Goal: Use online tool/utility: Utilize a website feature to perform a specific function

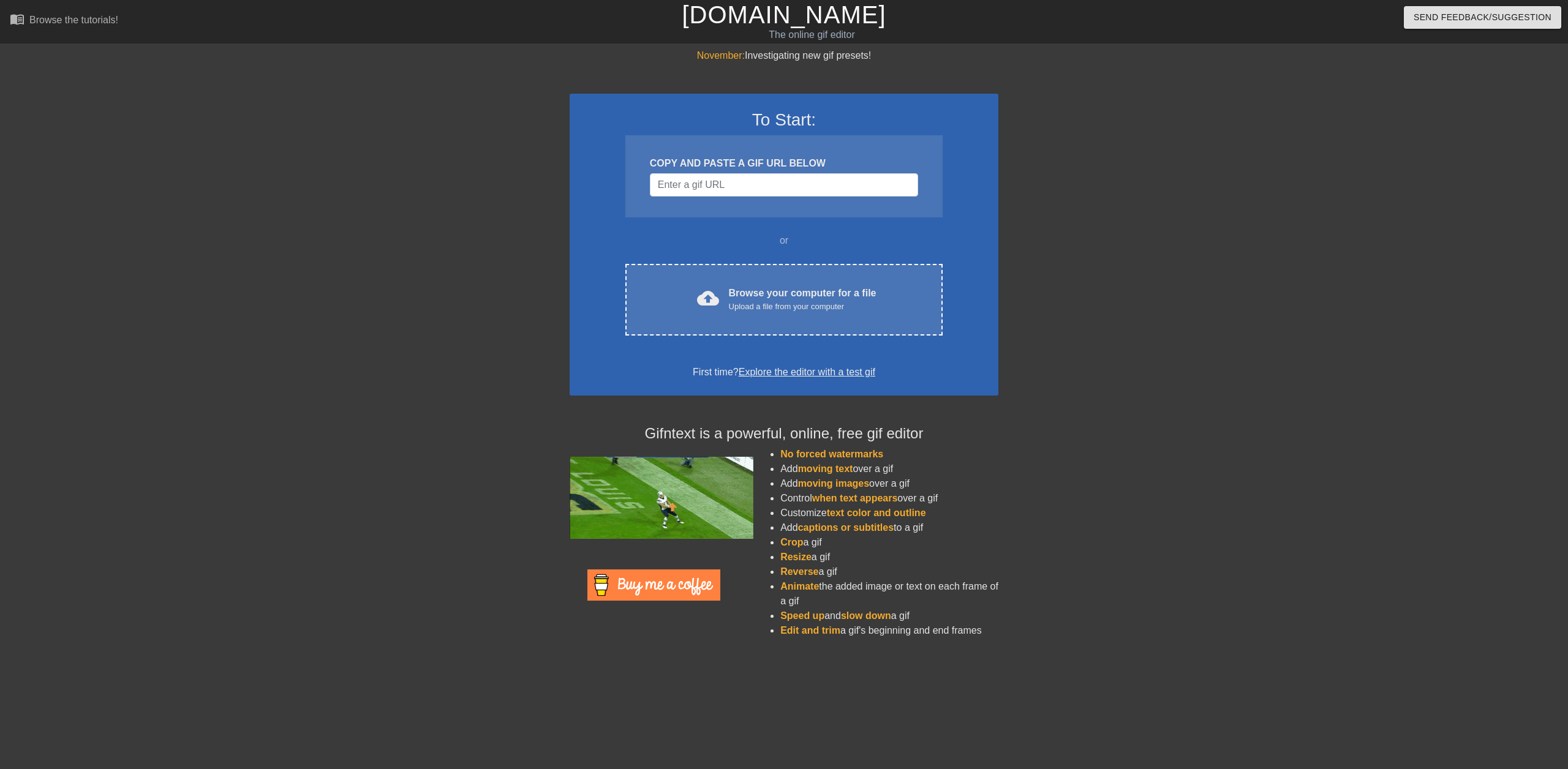
click at [762, 193] on input "Username" at bounding box center [784, 185] width 269 height 23
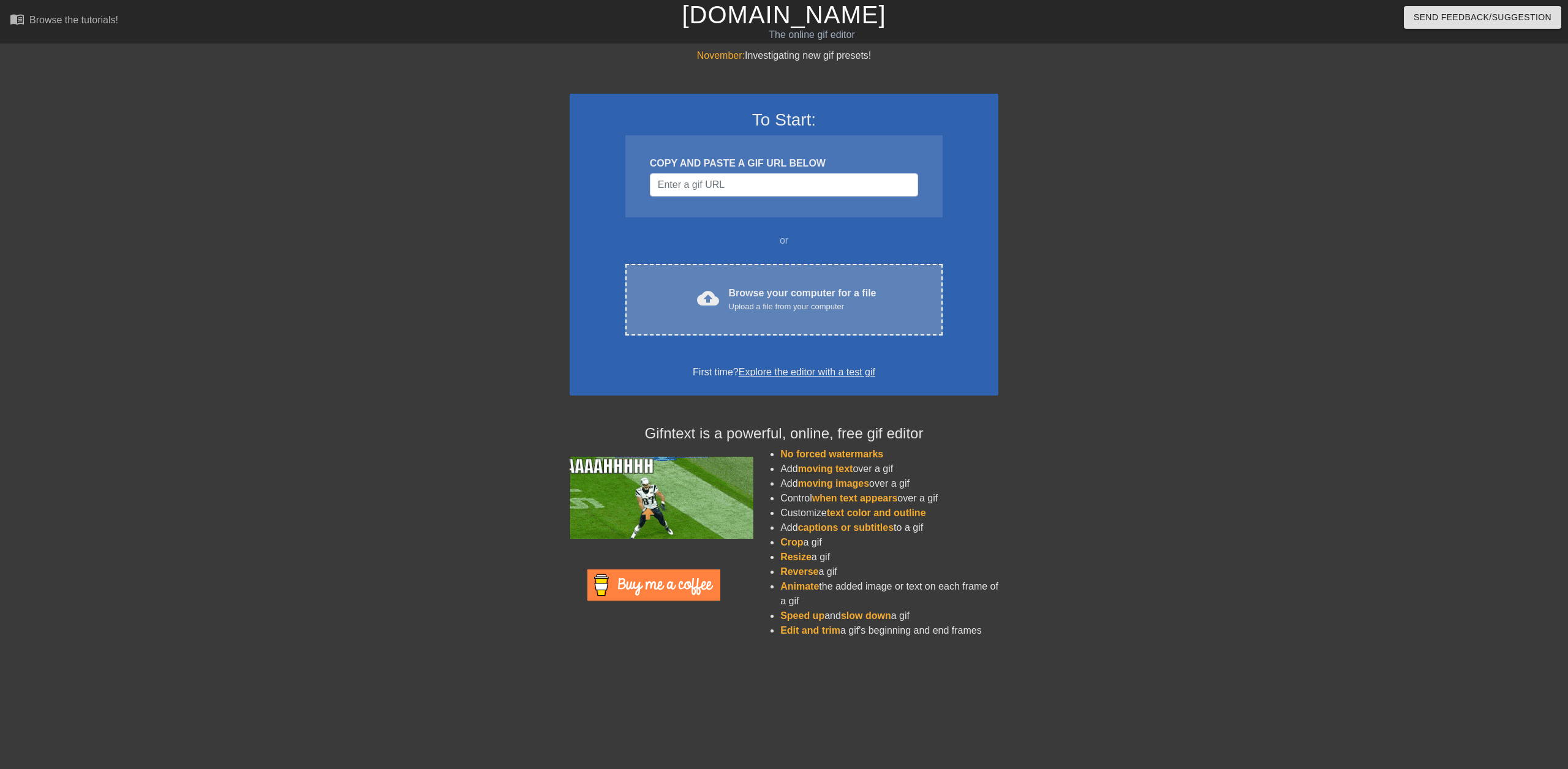
click at [914, 297] on div "cloud_upload Browse your computer for a file Upload a file from your computer" at bounding box center [783, 300] width 266 height 27
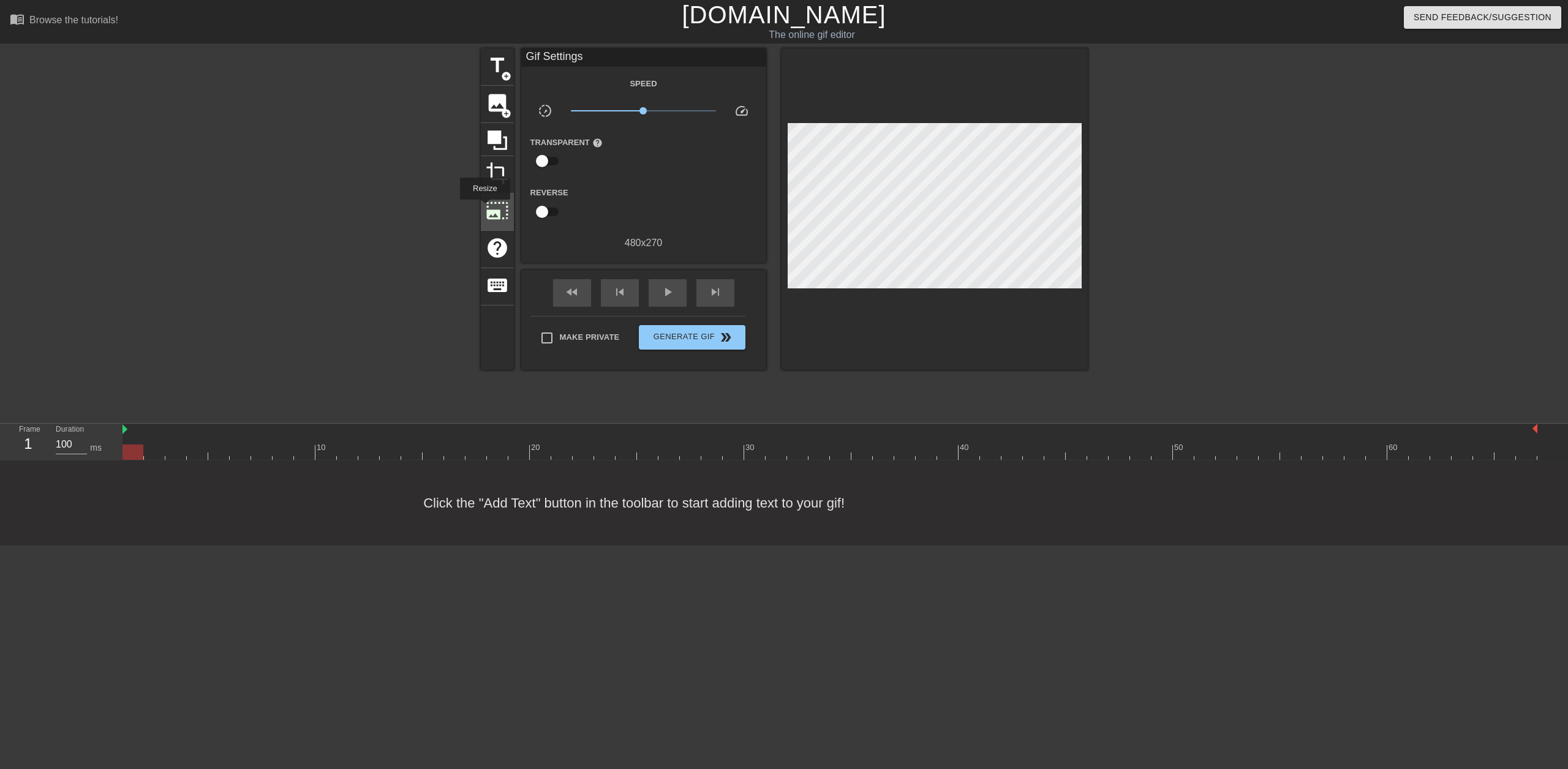
click at [484, 208] on div "photo_size_select_large" at bounding box center [497, 212] width 33 height 38
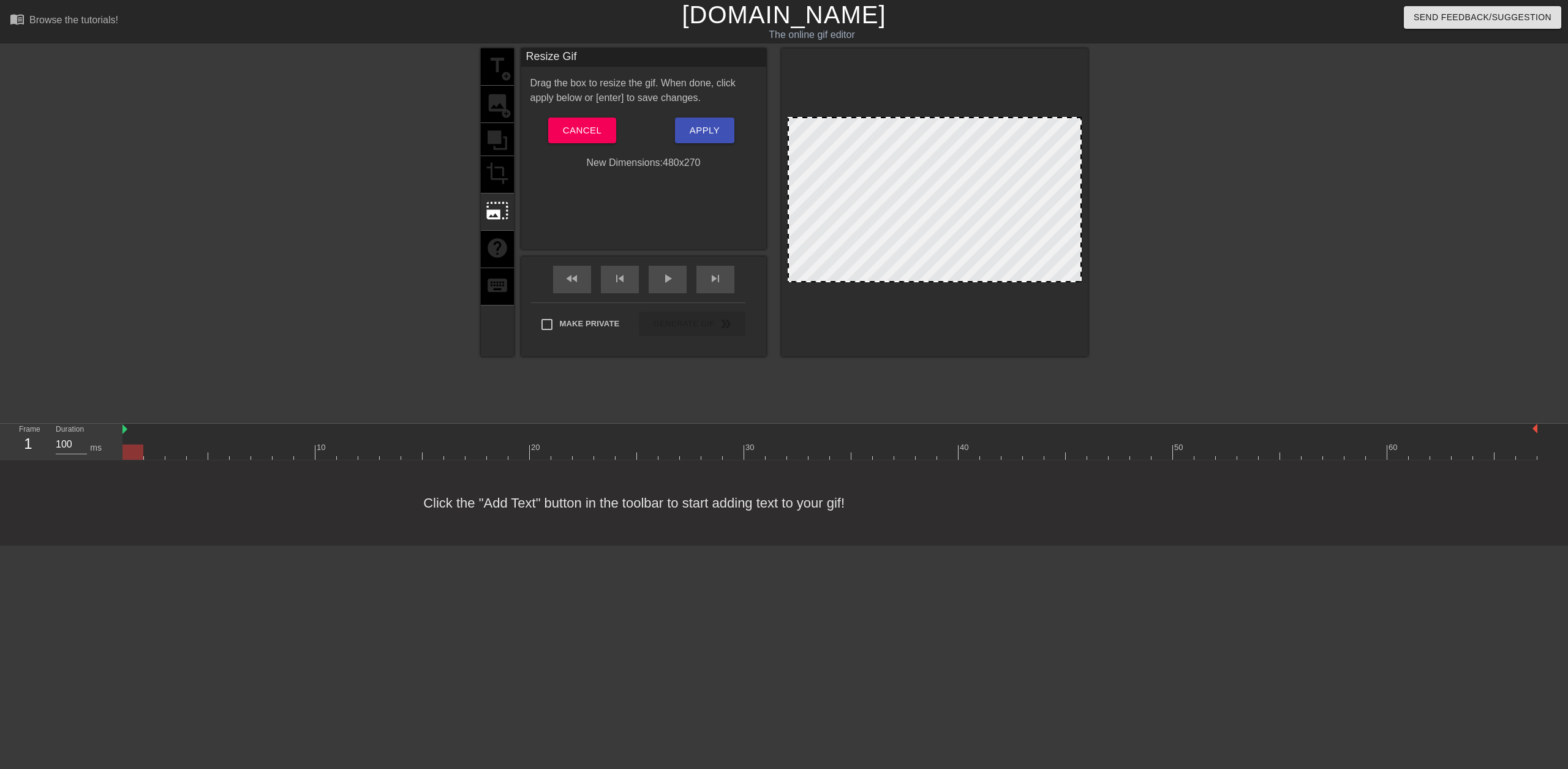
drag, startPoint x: 927, startPoint y: 121, endPoint x: 1000, endPoint y: 157, distance: 81.4
click at [974, 157] on div at bounding box center [934, 200] width 294 height 165
drag, startPoint x: 1000, startPoint y: 160, endPoint x: 1095, endPoint y: 129, distance: 99.9
click at [996, 179] on div at bounding box center [934, 200] width 294 height 165
click at [1083, 117] on div at bounding box center [934, 203] width 306 height 308
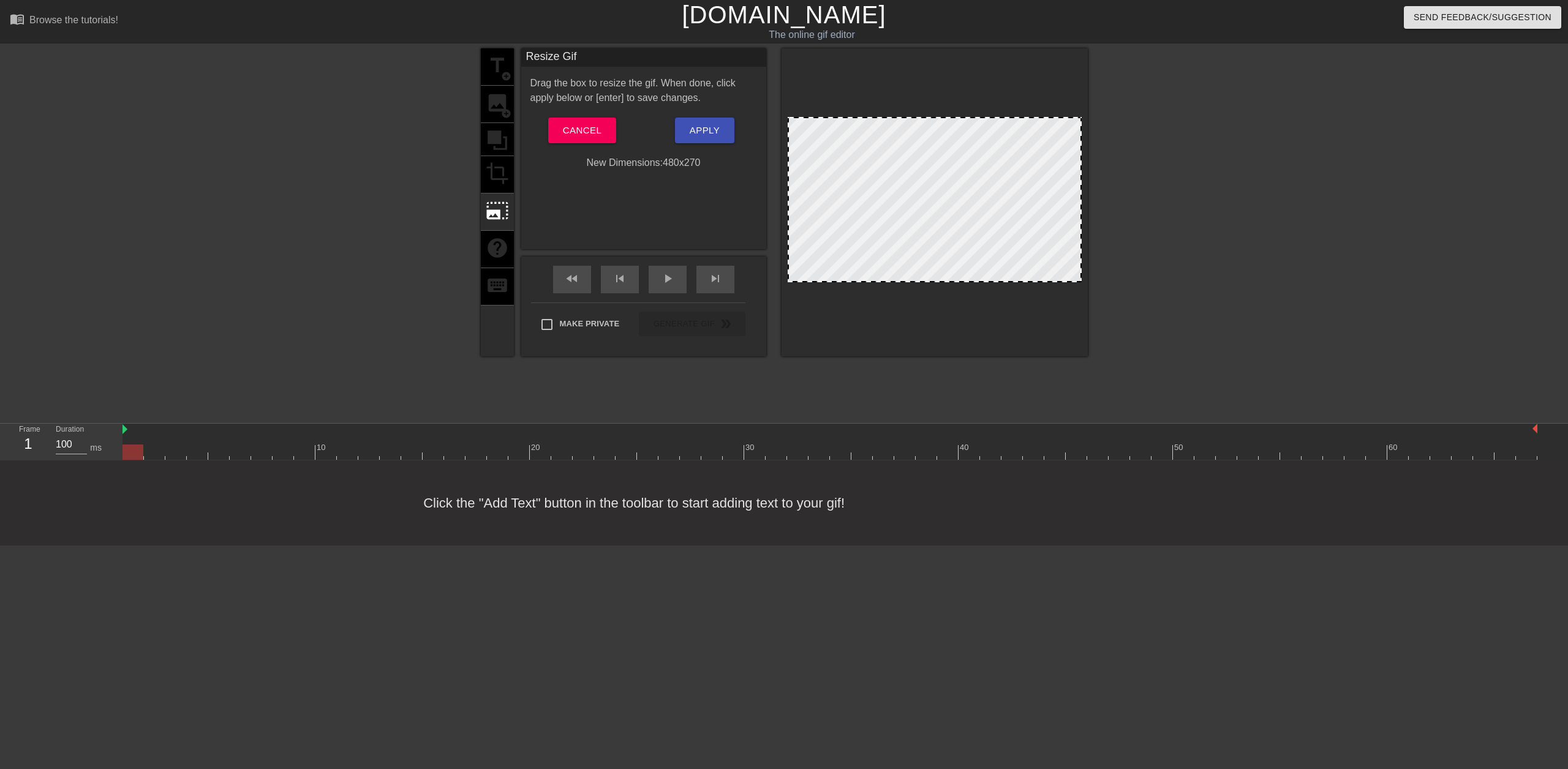
drag, startPoint x: 1081, startPoint y: 122, endPoint x: 1131, endPoint y: 153, distance: 58.8
click at [1131, 153] on div "title add_circle image add_circle crop photo_size_select_large help keyboard Re…" at bounding box center [784, 232] width 1568 height 367
click at [588, 134] on span "Cancel" at bounding box center [582, 130] width 38 height 16
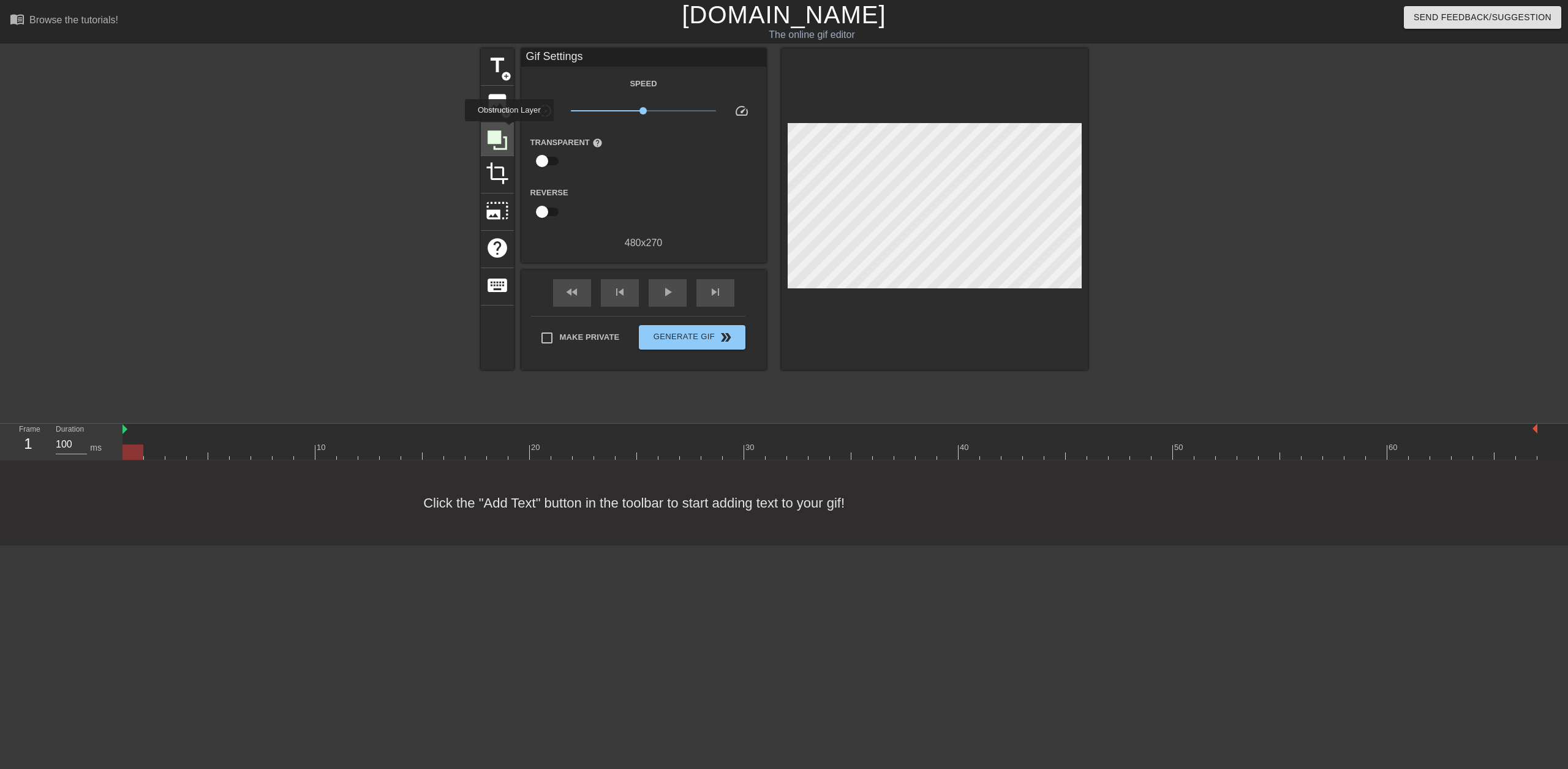
click at [509, 130] on div at bounding box center [497, 139] width 33 height 33
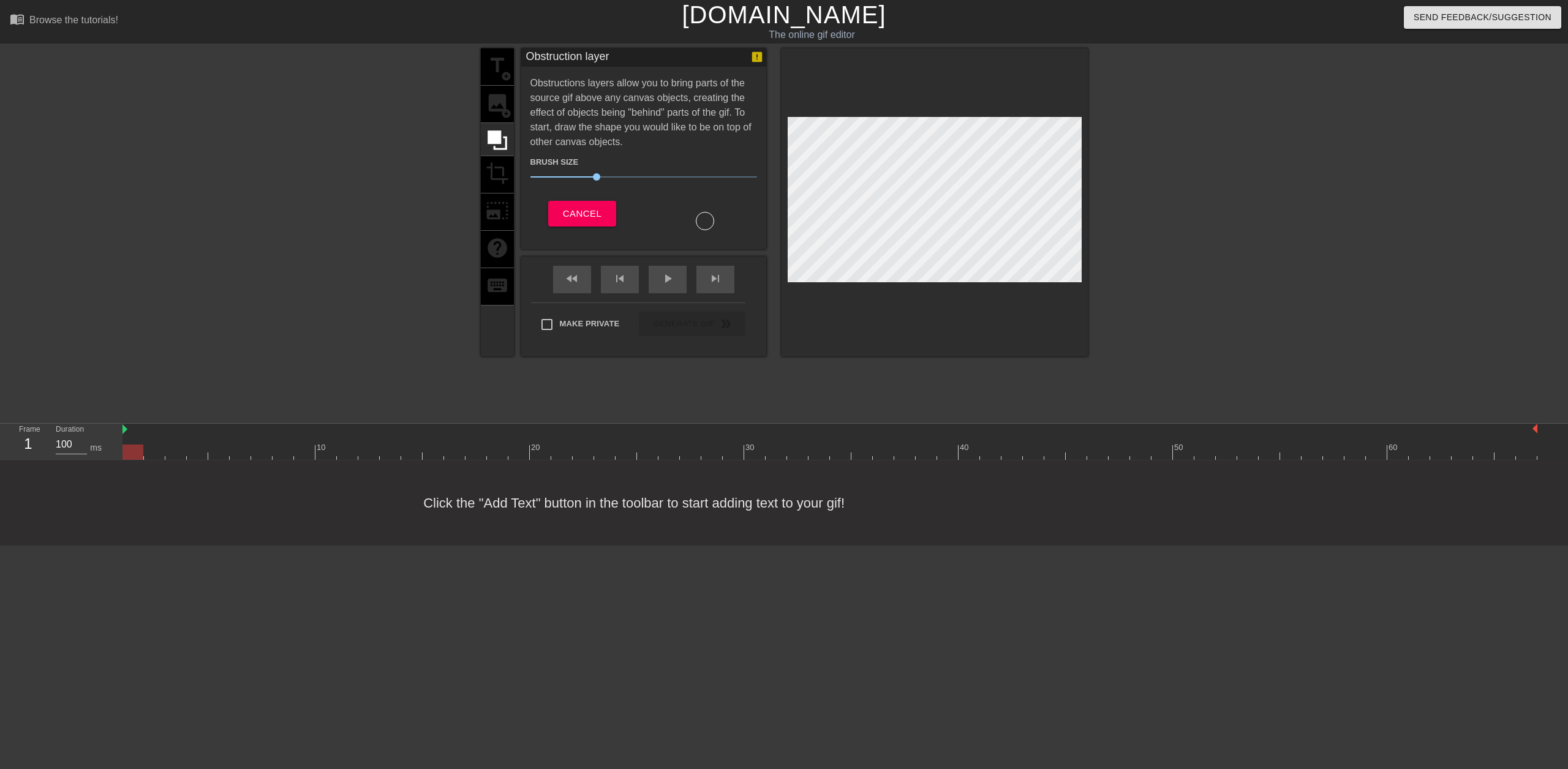
click at [489, 105] on div "title add_circle image add_circle crop photo_size_select_large help keyboard" at bounding box center [497, 203] width 33 height 308
click at [590, 210] on span "Cancel" at bounding box center [582, 213] width 38 height 16
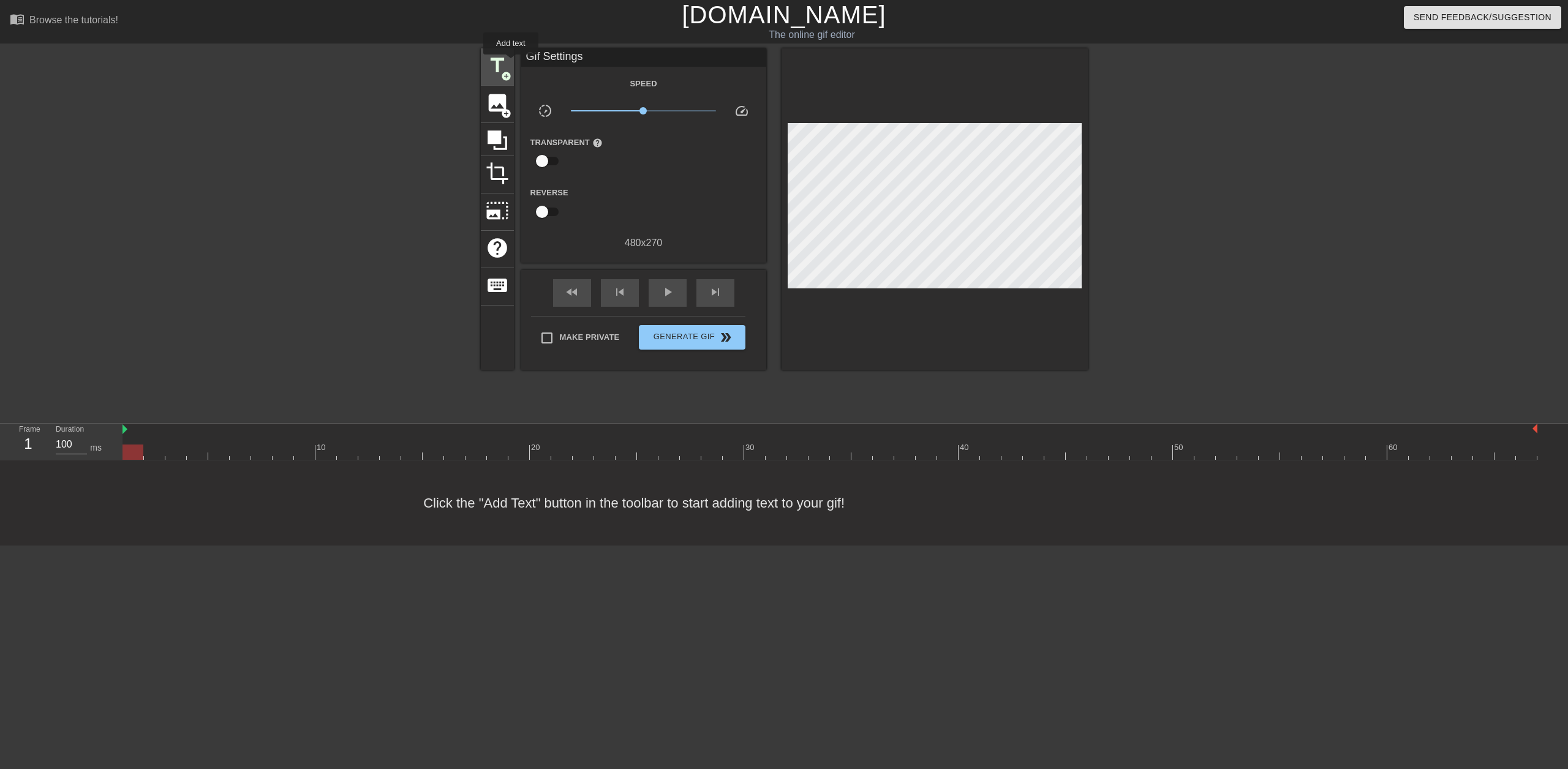
click at [511, 63] on div "title add_circle" at bounding box center [497, 68] width 33 height 38
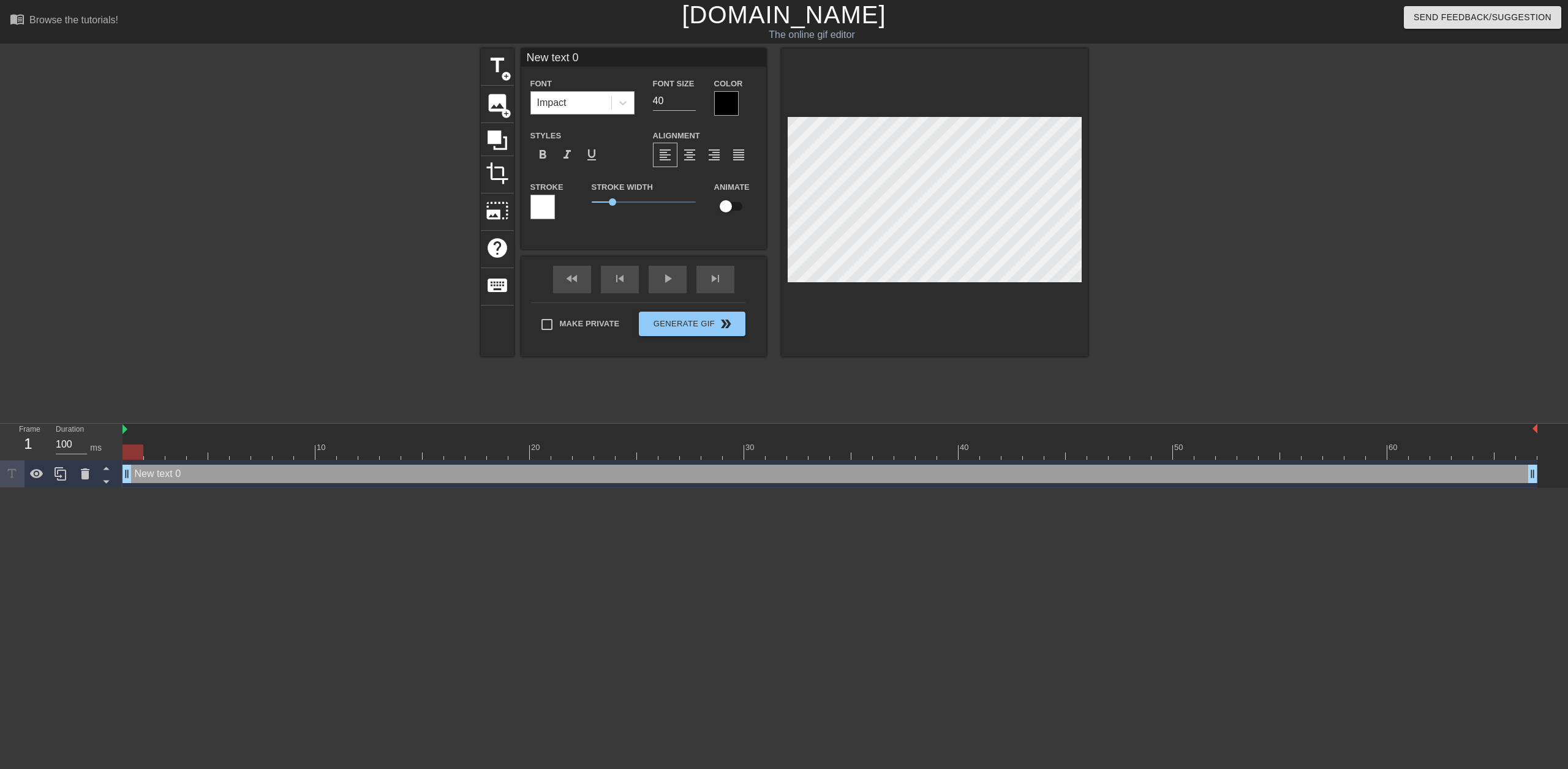
click at [580, 105] on div "Impact" at bounding box center [571, 102] width 80 height 22
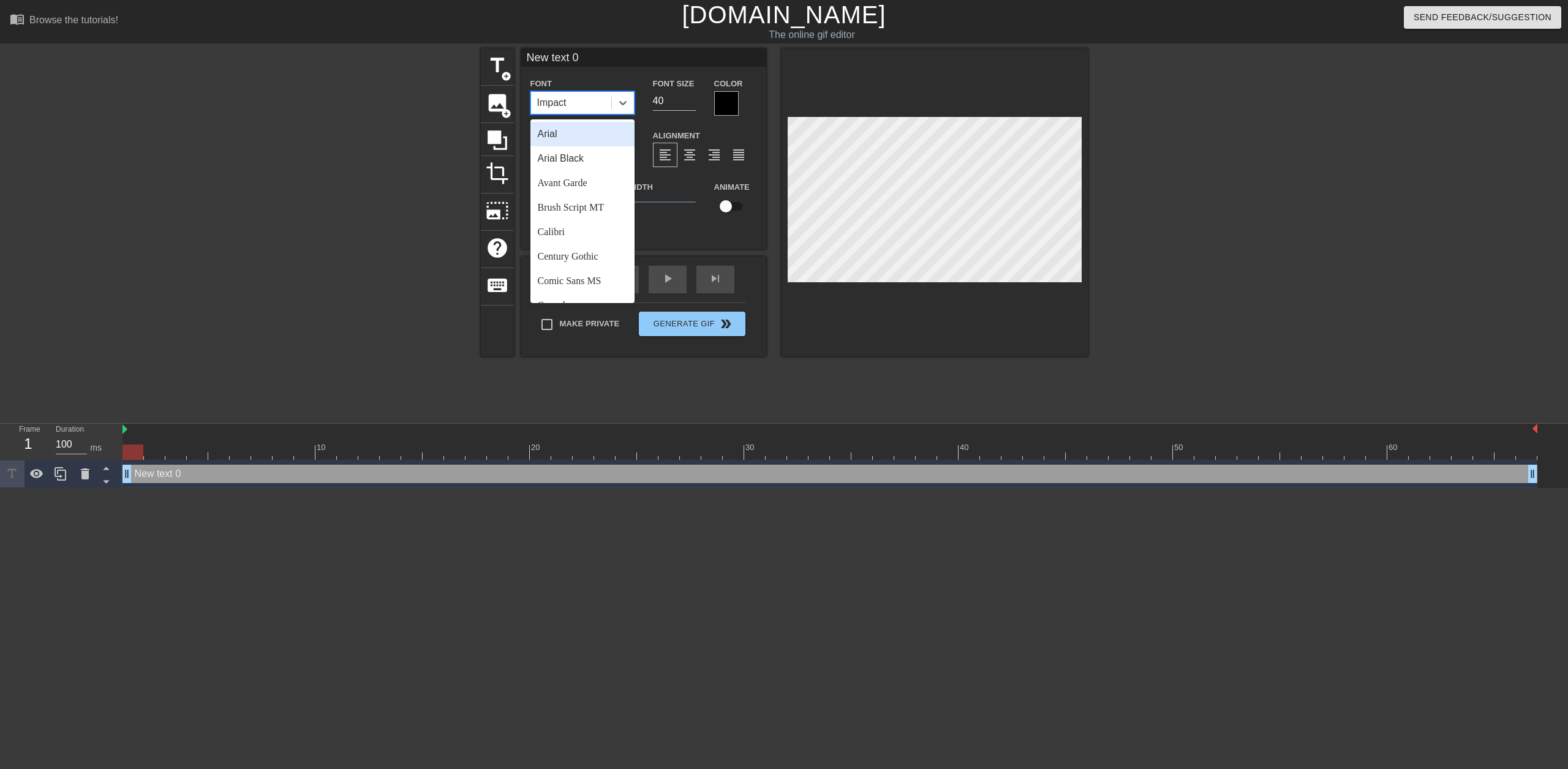
click at [580, 105] on div "Impact" at bounding box center [571, 102] width 80 height 22
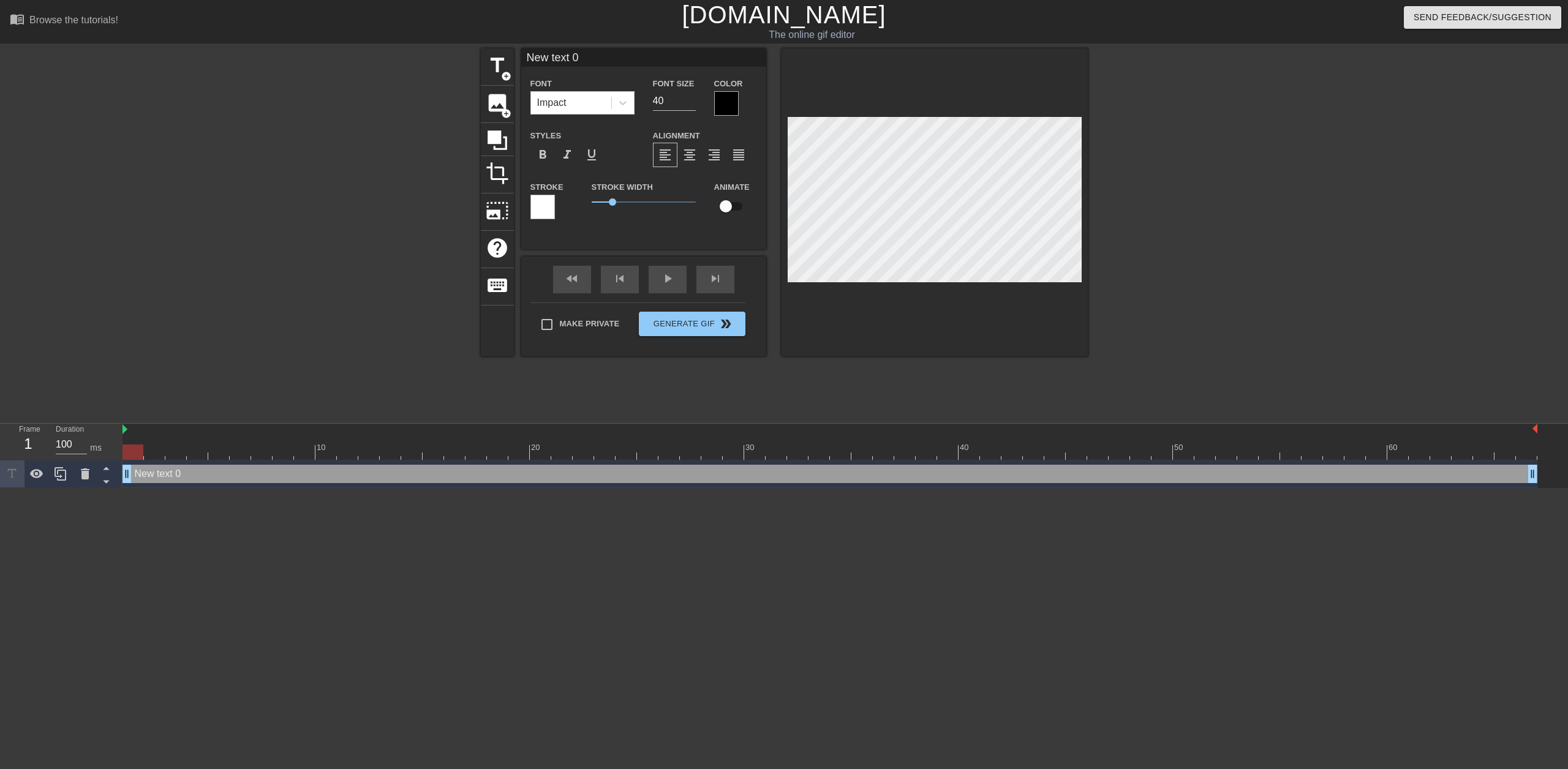
drag, startPoint x: 817, startPoint y: 473, endPoint x: 688, endPoint y: 481, distance: 129.2
click at [708, 480] on div "New text 0 drag_handle drag_handle" at bounding box center [829, 474] width 1415 height 19
click at [128, 457] on div at bounding box center [132, 453] width 21 height 15
click at [139, 455] on div at bounding box center [132, 453] width 21 height 15
type input "100"
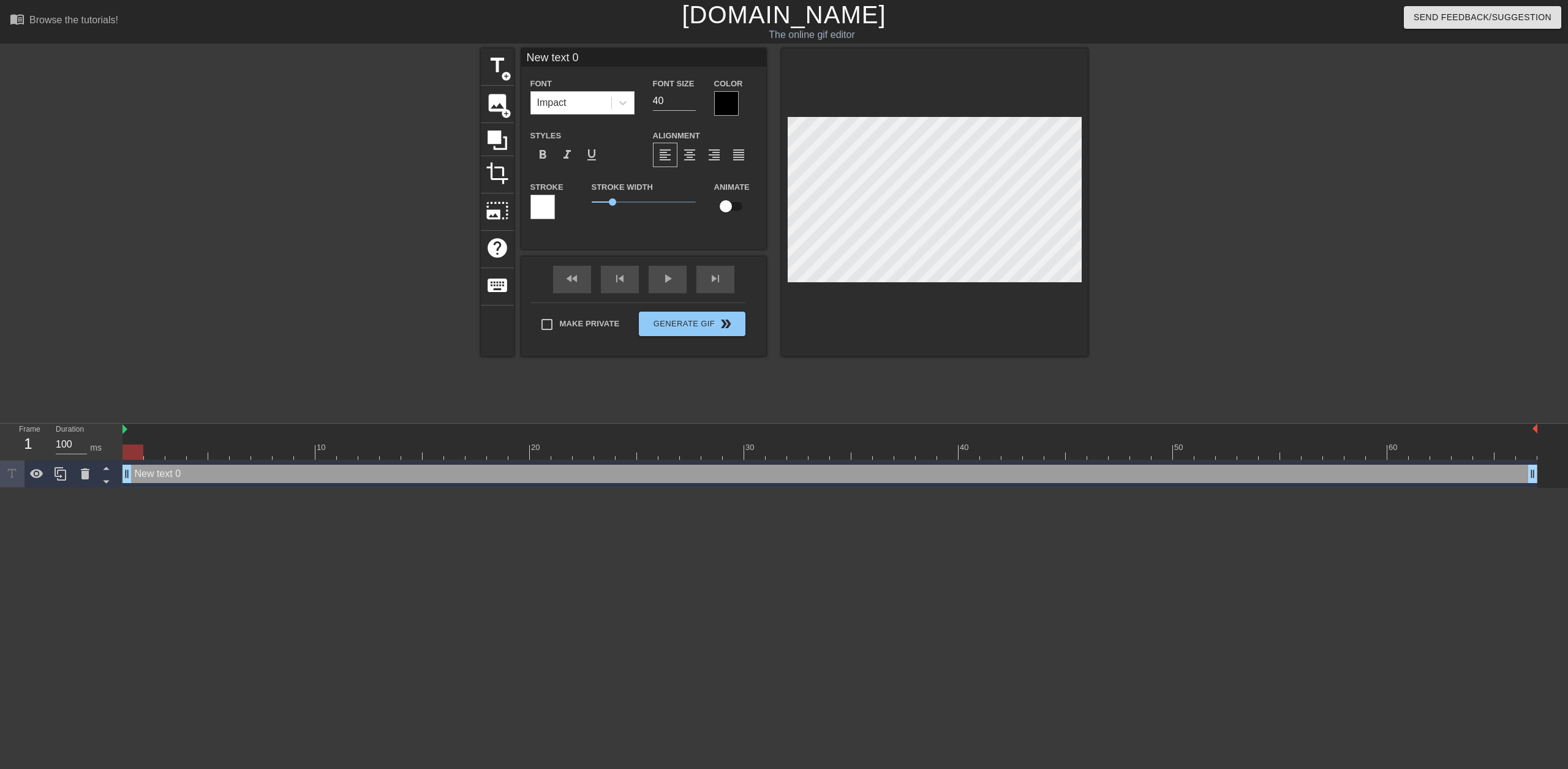
click at [136, 453] on div at bounding box center [132, 453] width 21 height 15
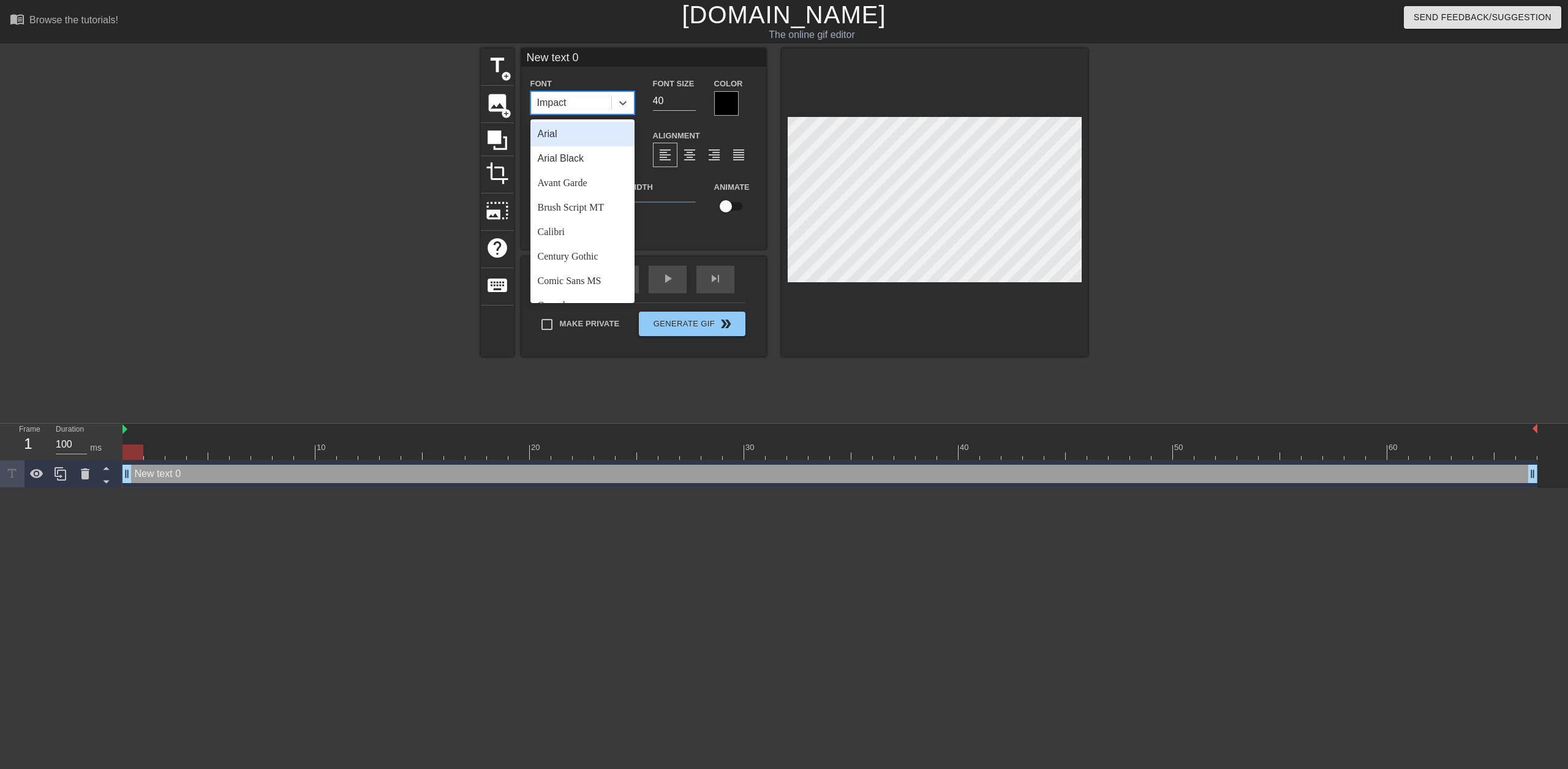
click at [592, 100] on div "Impact" at bounding box center [571, 102] width 80 height 22
click at [585, 128] on div "Arial" at bounding box center [582, 134] width 104 height 24
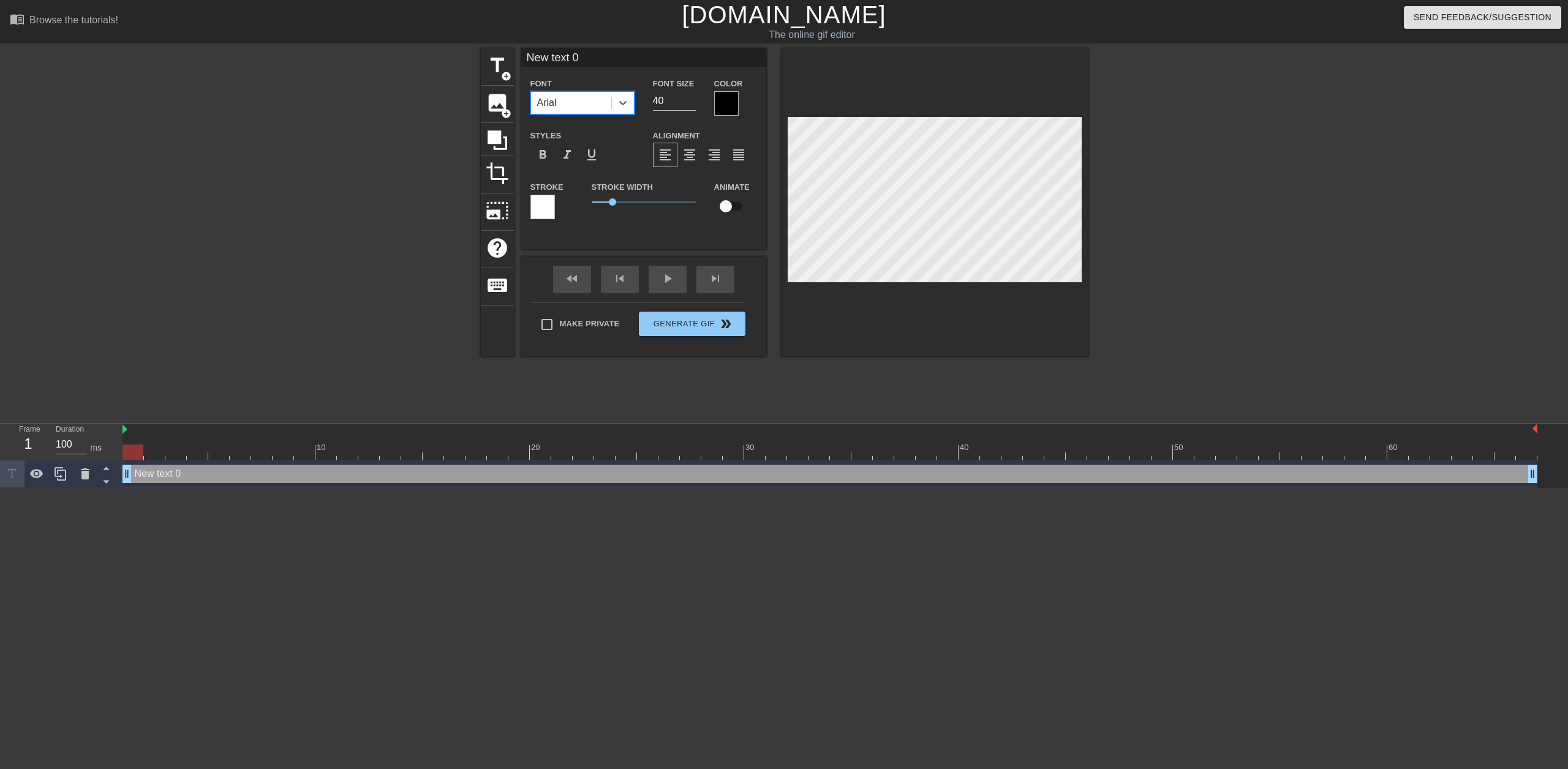
click at [732, 97] on div at bounding box center [727, 103] width 24 height 24
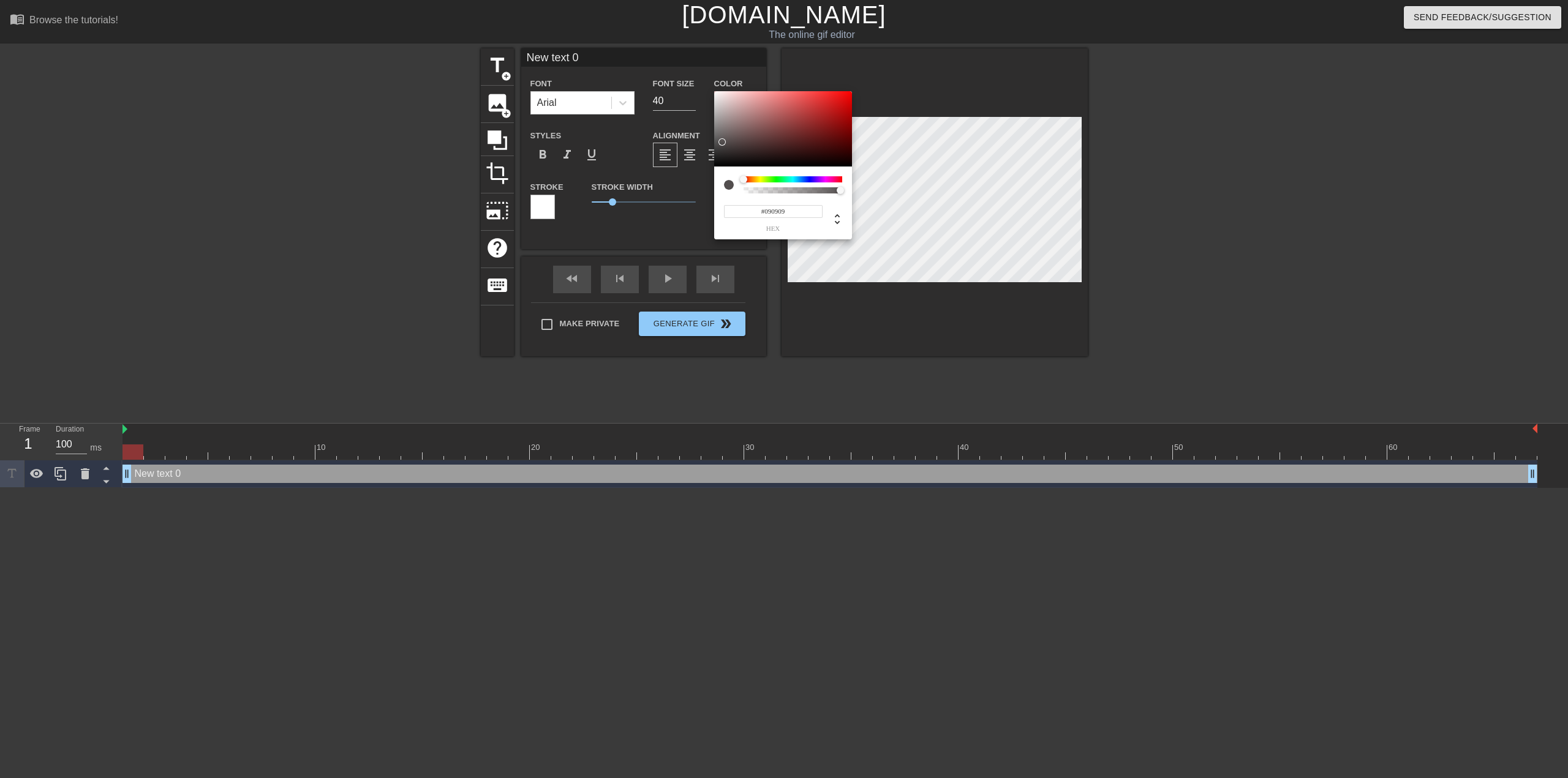
type input "#000000"
drag, startPoint x: 727, startPoint y: 136, endPoint x: 639, endPoint y: 193, distance: 104.8
click at [699, 177] on div "#000000 hex" at bounding box center [784, 389] width 1568 height 778
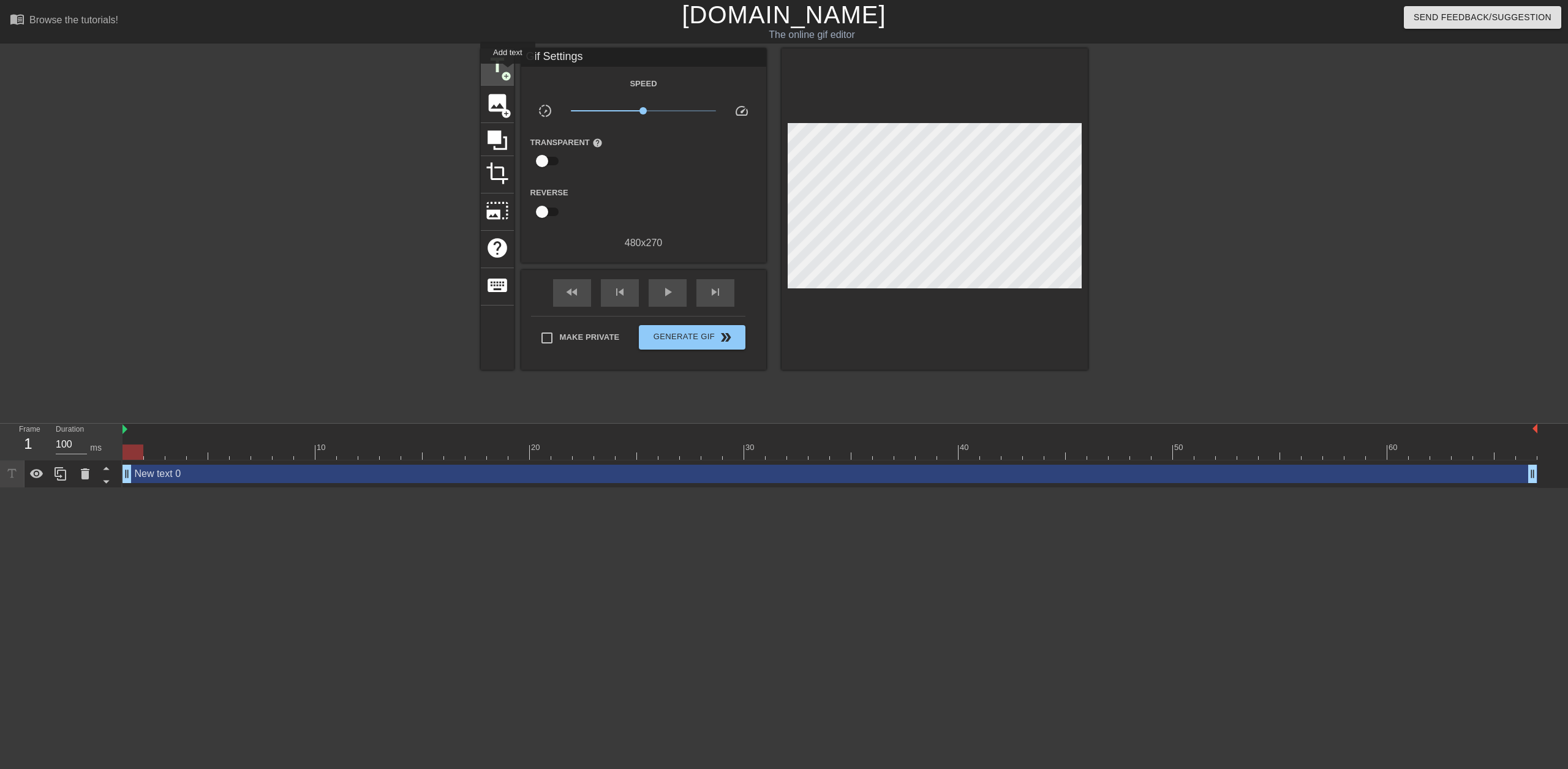
click at [507, 72] on span "add_circle" at bounding box center [506, 76] width 10 height 10
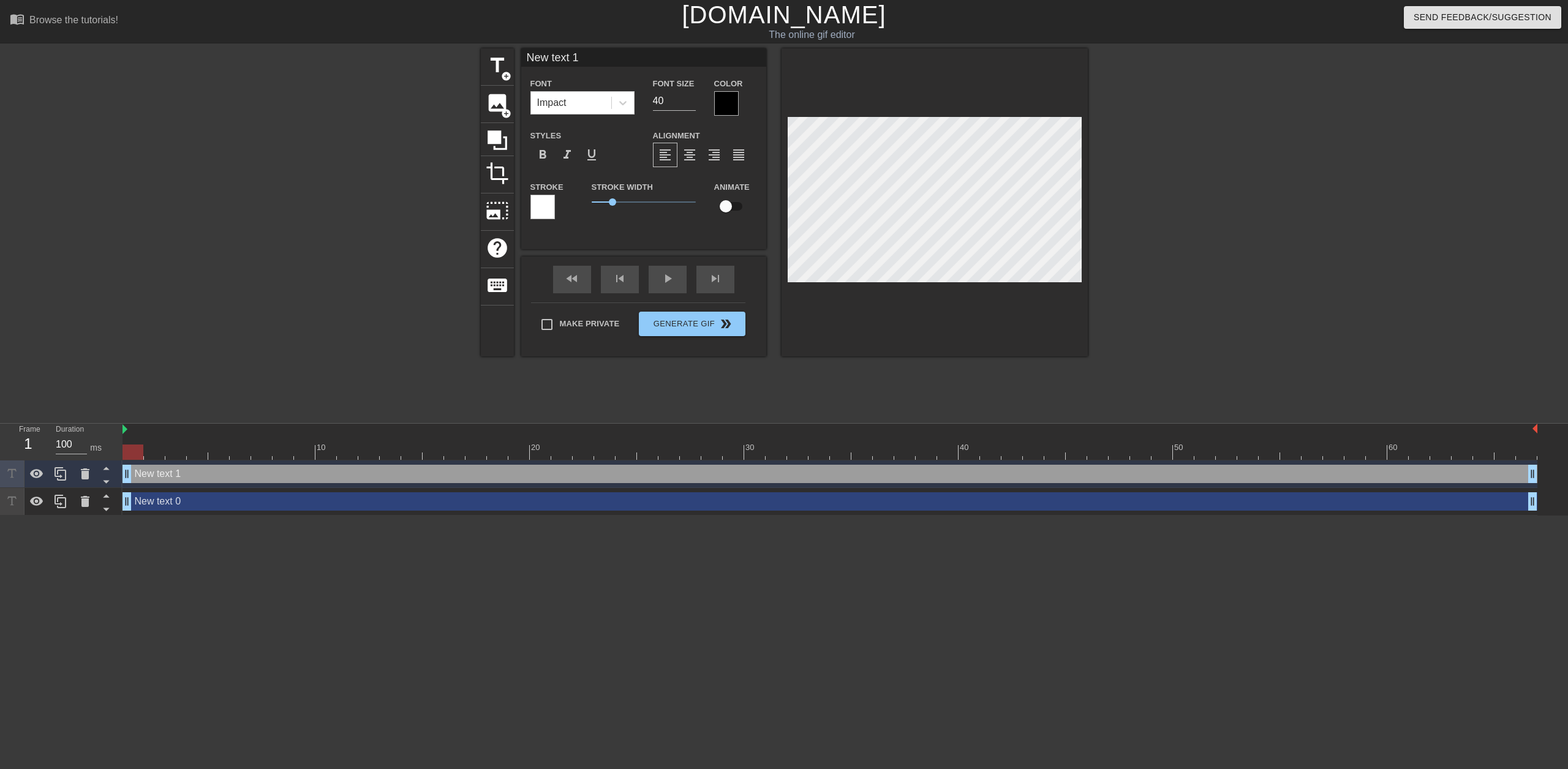
click at [490, 469] on div "New text 1 drag_handle drag_handle" at bounding box center [829, 474] width 1415 height 19
click at [488, 480] on div "New text 1 drag_handle drag_handle" at bounding box center [829, 474] width 1415 height 19
drag, startPoint x: 488, startPoint y: 479, endPoint x: 270, endPoint y: 525, distance: 222.8
click at [270, 515] on html "menu_book Browse the tutorials! [DOMAIN_NAME] The online gif editor Send Feedba…" at bounding box center [784, 257] width 1568 height 515
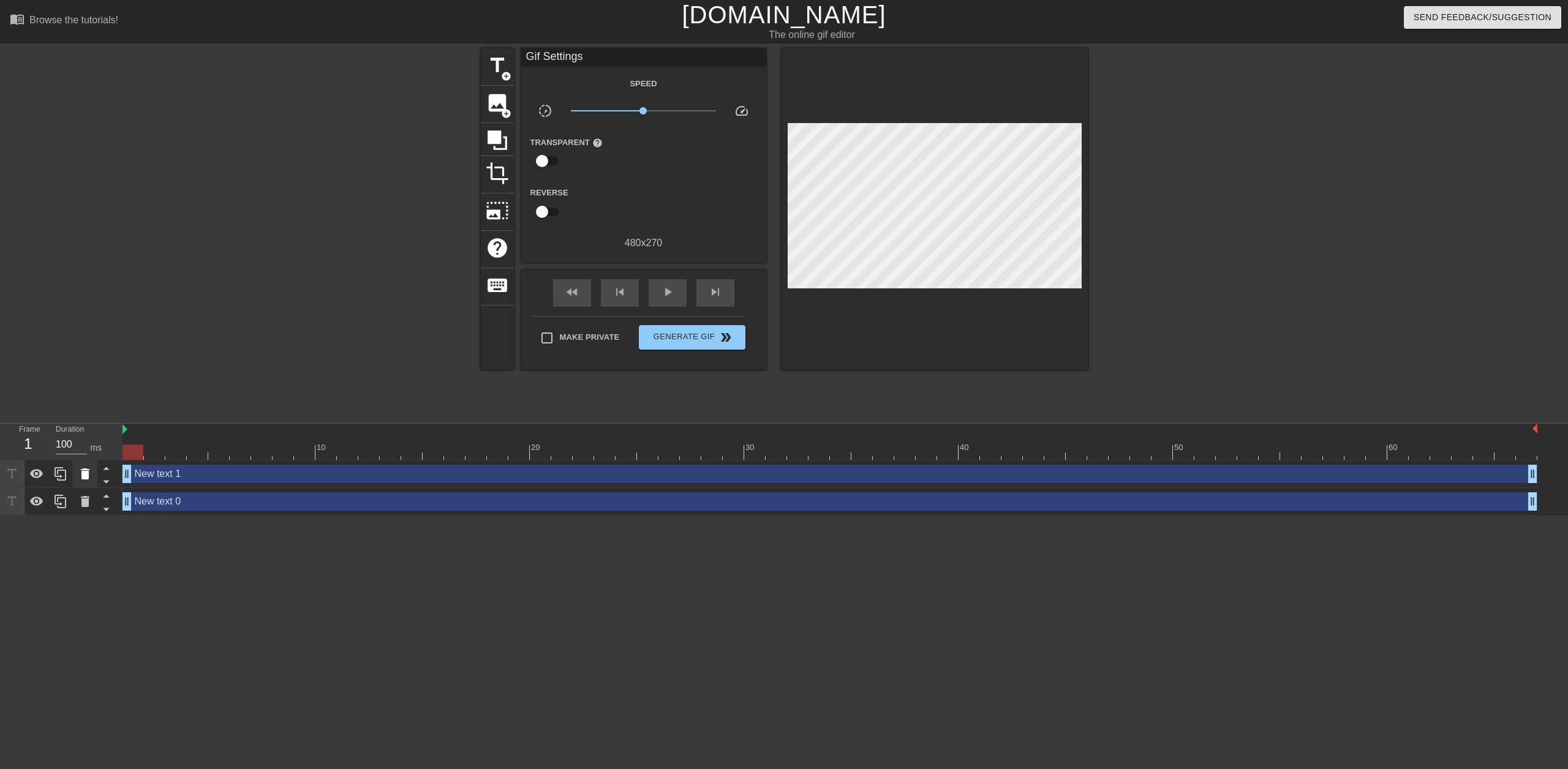
click at [87, 473] on icon at bounding box center [85, 474] width 8 height 11
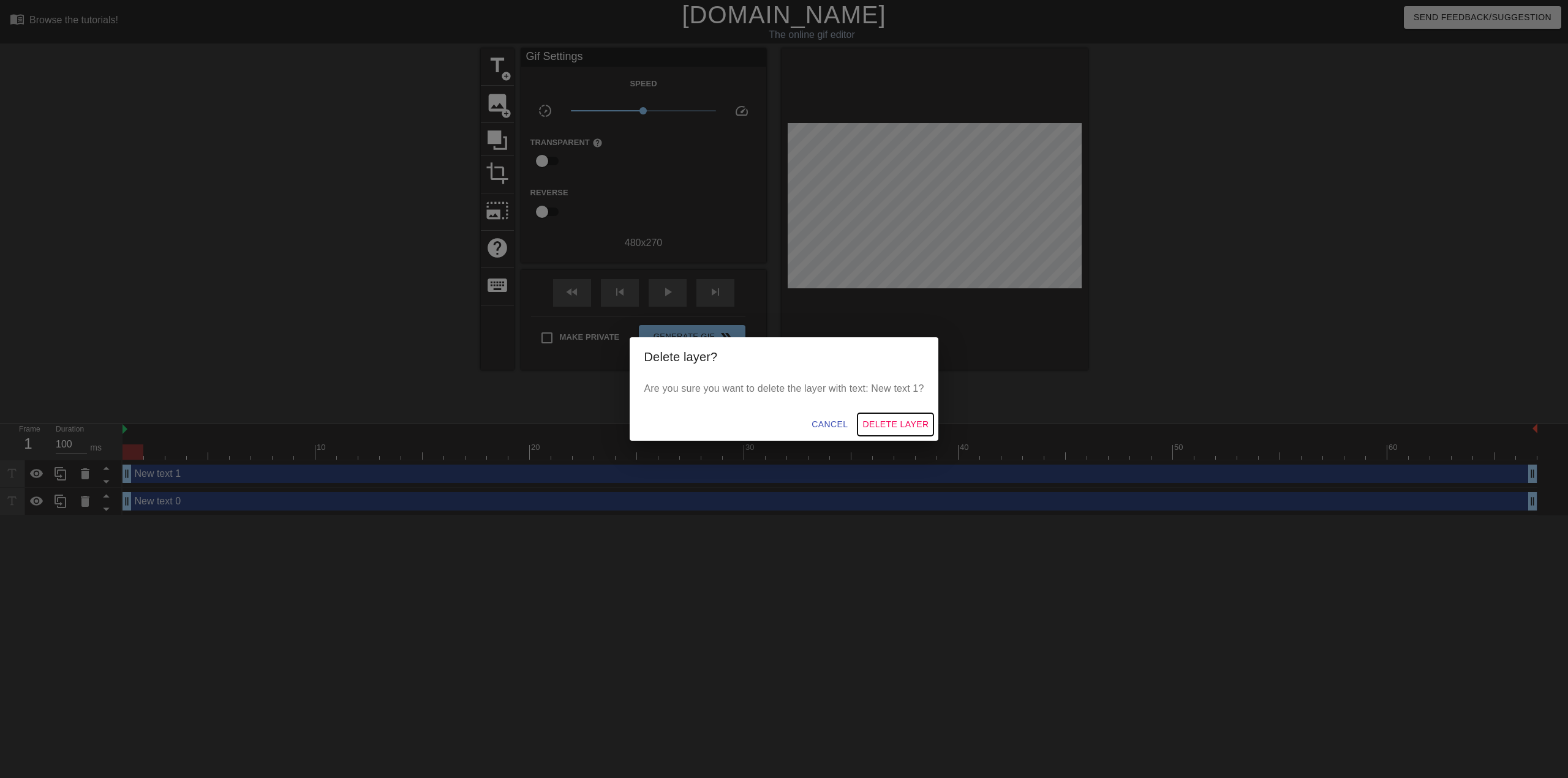
click at [882, 415] on button "Delete Layer" at bounding box center [895, 424] width 76 height 23
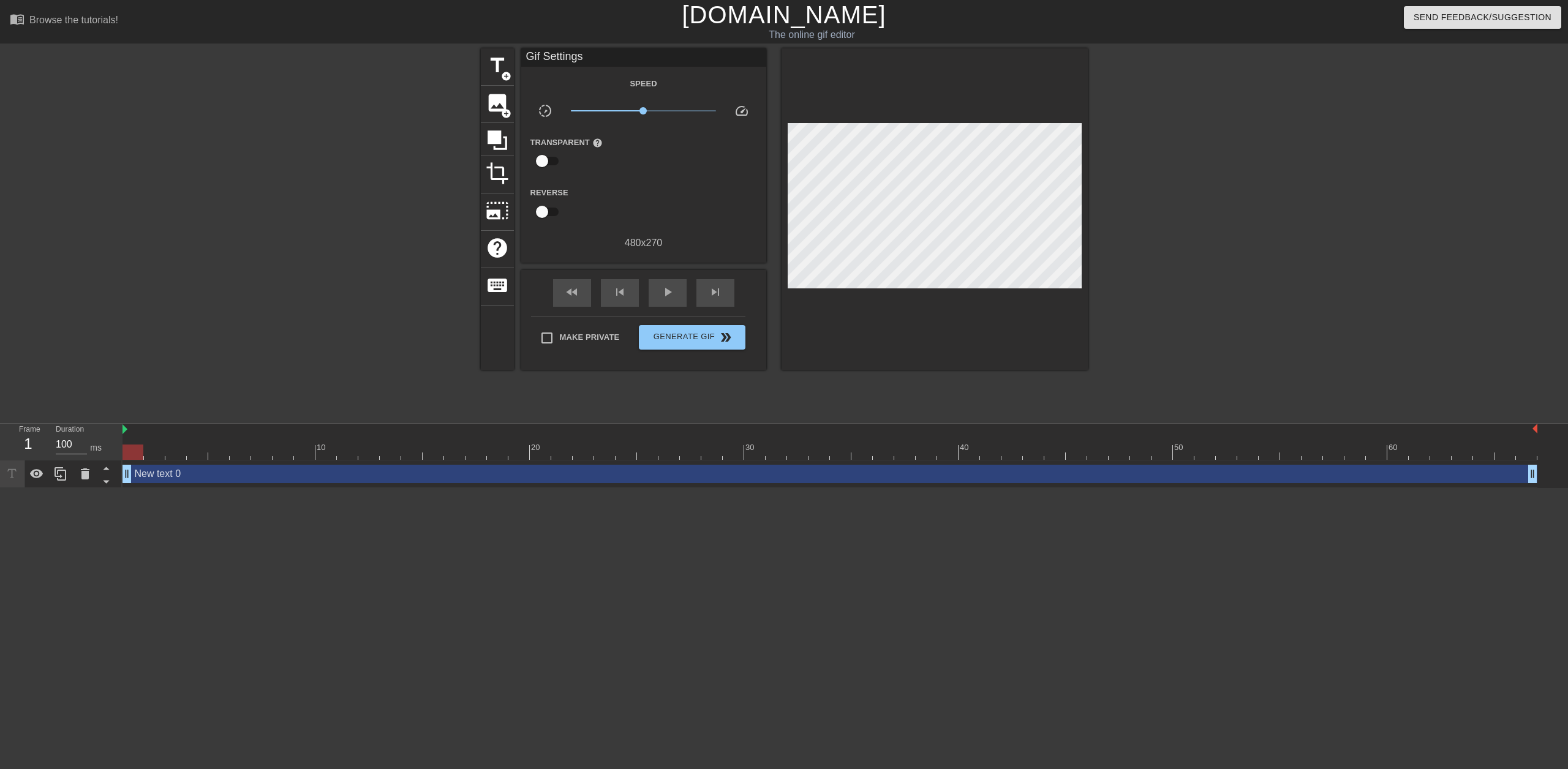
click at [369, 477] on div "New text 0 drag_handle drag_handle" at bounding box center [829, 474] width 1415 height 19
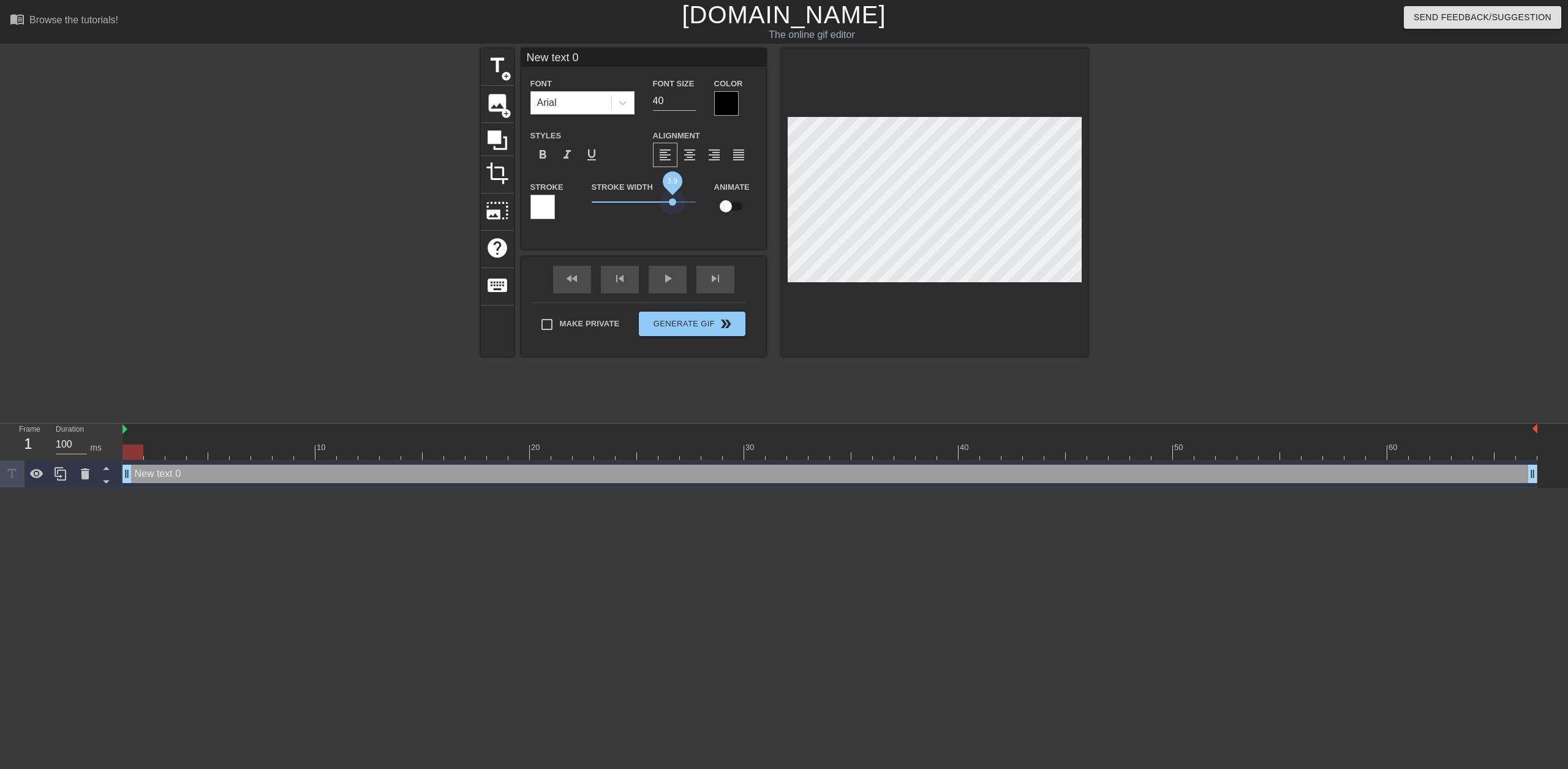
drag, startPoint x: 620, startPoint y: 204, endPoint x: 672, endPoint y: 209, distance: 52.2
click at [672, 209] on div "Stroke Width 3.9" at bounding box center [643, 205] width 122 height 51
click at [536, 210] on div at bounding box center [543, 207] width 24 height 24
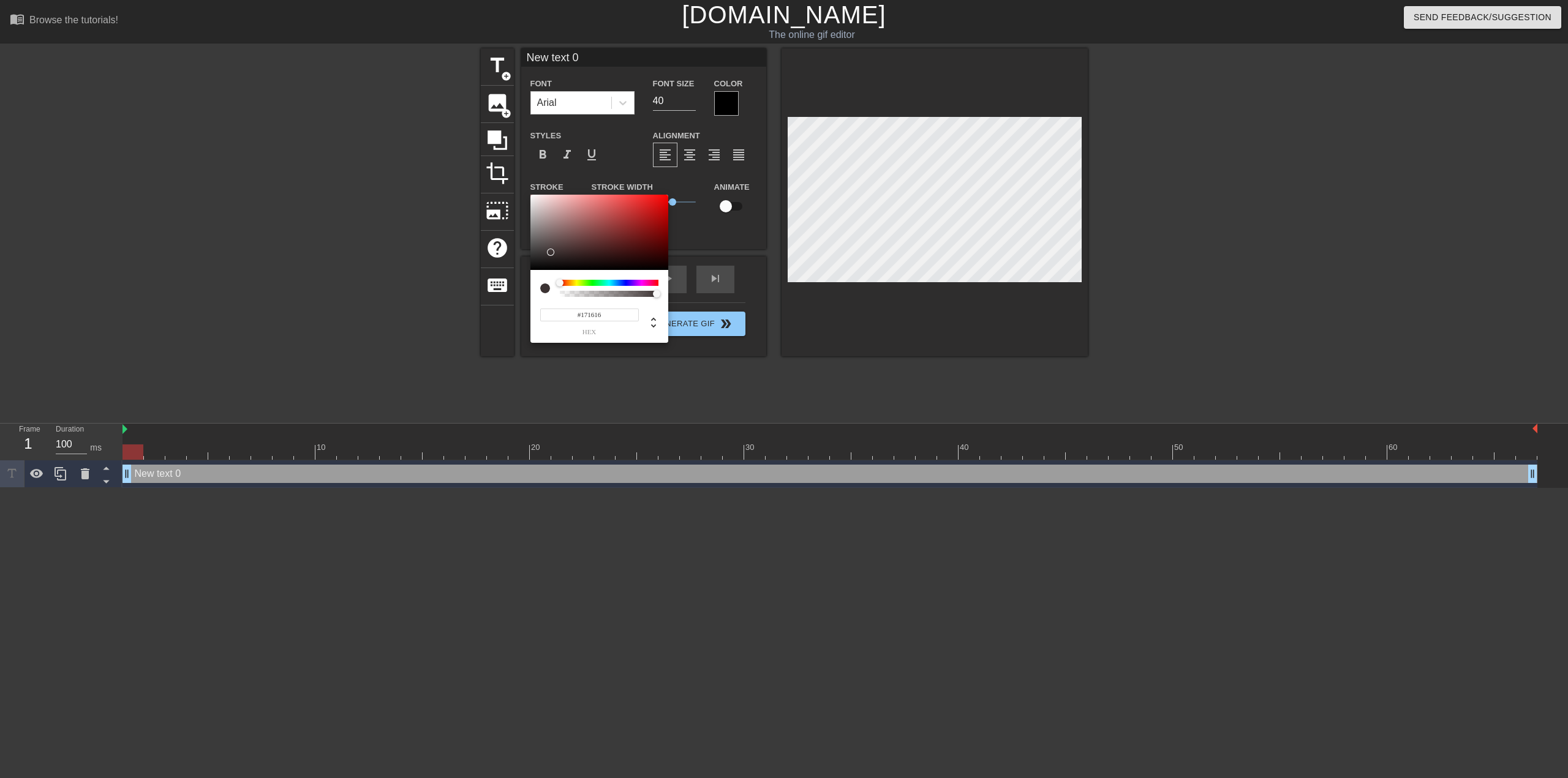
type input "#000000"
drag, startPoint x: 554, startPoint y: 251, endPoint x: 514, endPoint y: 286, distance: 53.2
click at [514, 286] on div "#000000 hex" at bounding box center [784, 389] width 1568 height 778
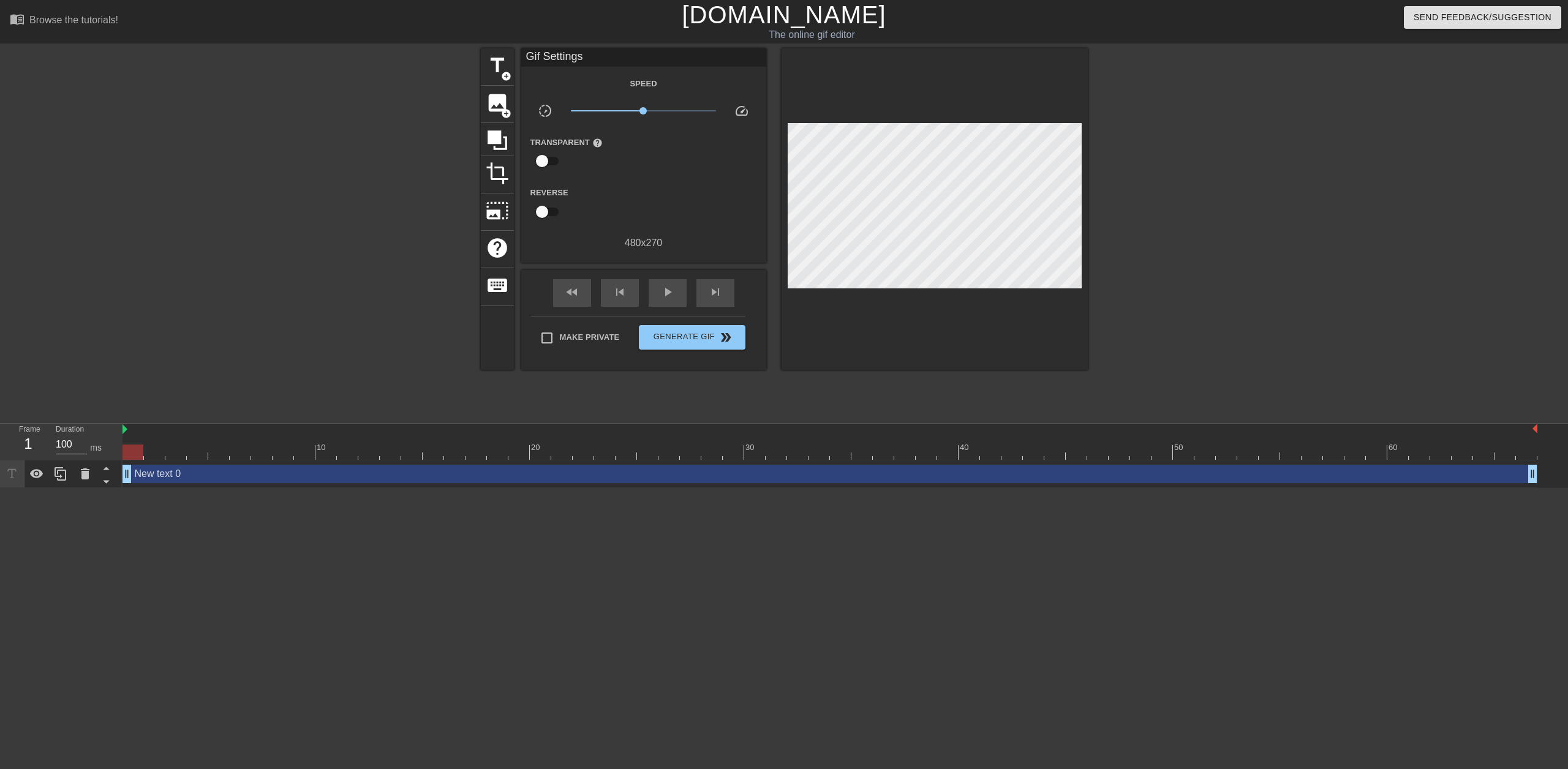
click at [617, 473] on div "New text 0 drag_handle drag_handle" at bounding box center [829, 474] width 1415 height 19
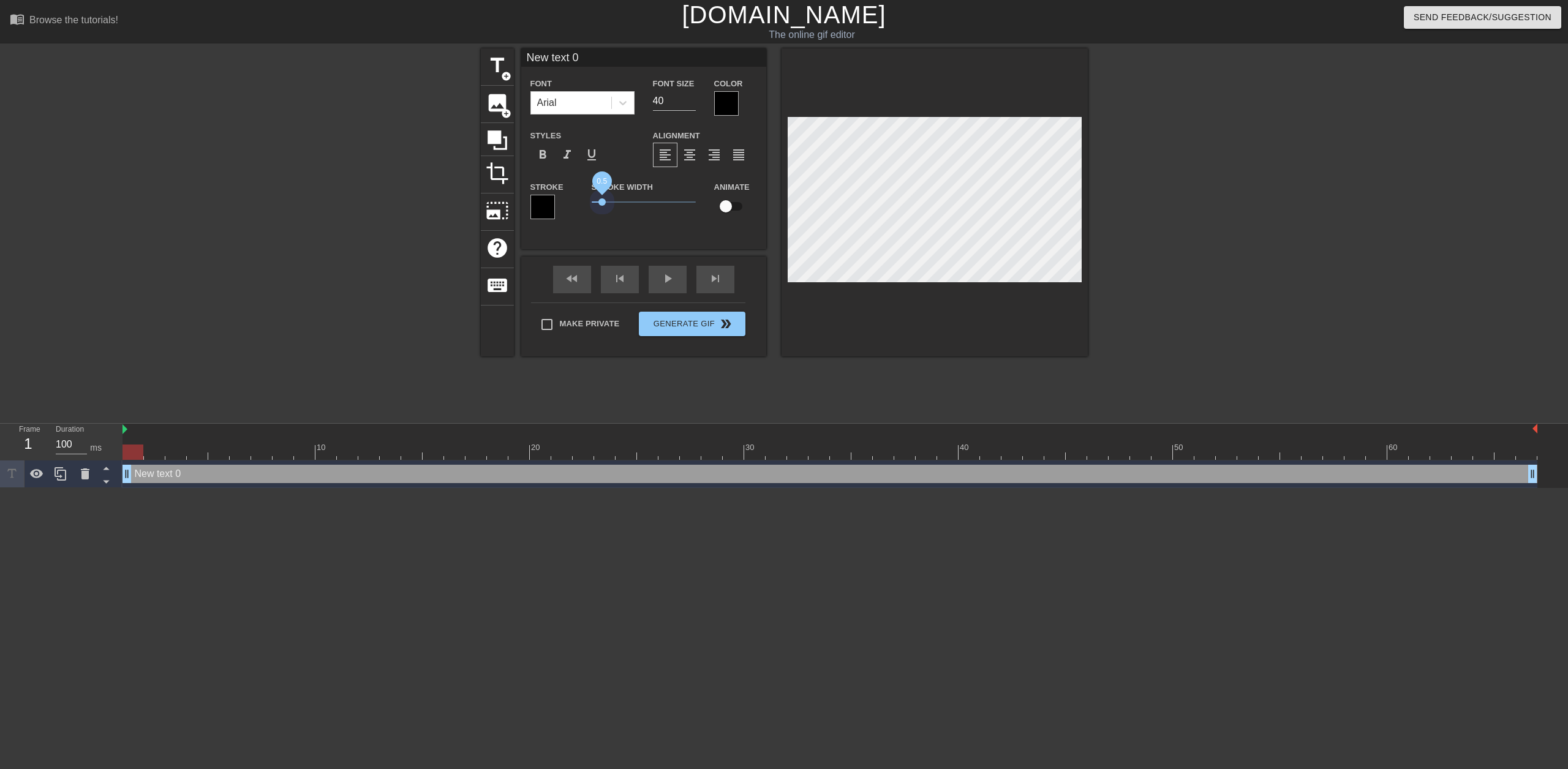
drag, startPoint x: 669, startPoint y: 200, endPoint x: 602, endPoint y: 210, distance: 67.7
click at [602, 210] on div "Stroke Width 0.5" at bounding box center [643, 205] width 122 height 51
type input "H"
type textarea "H"
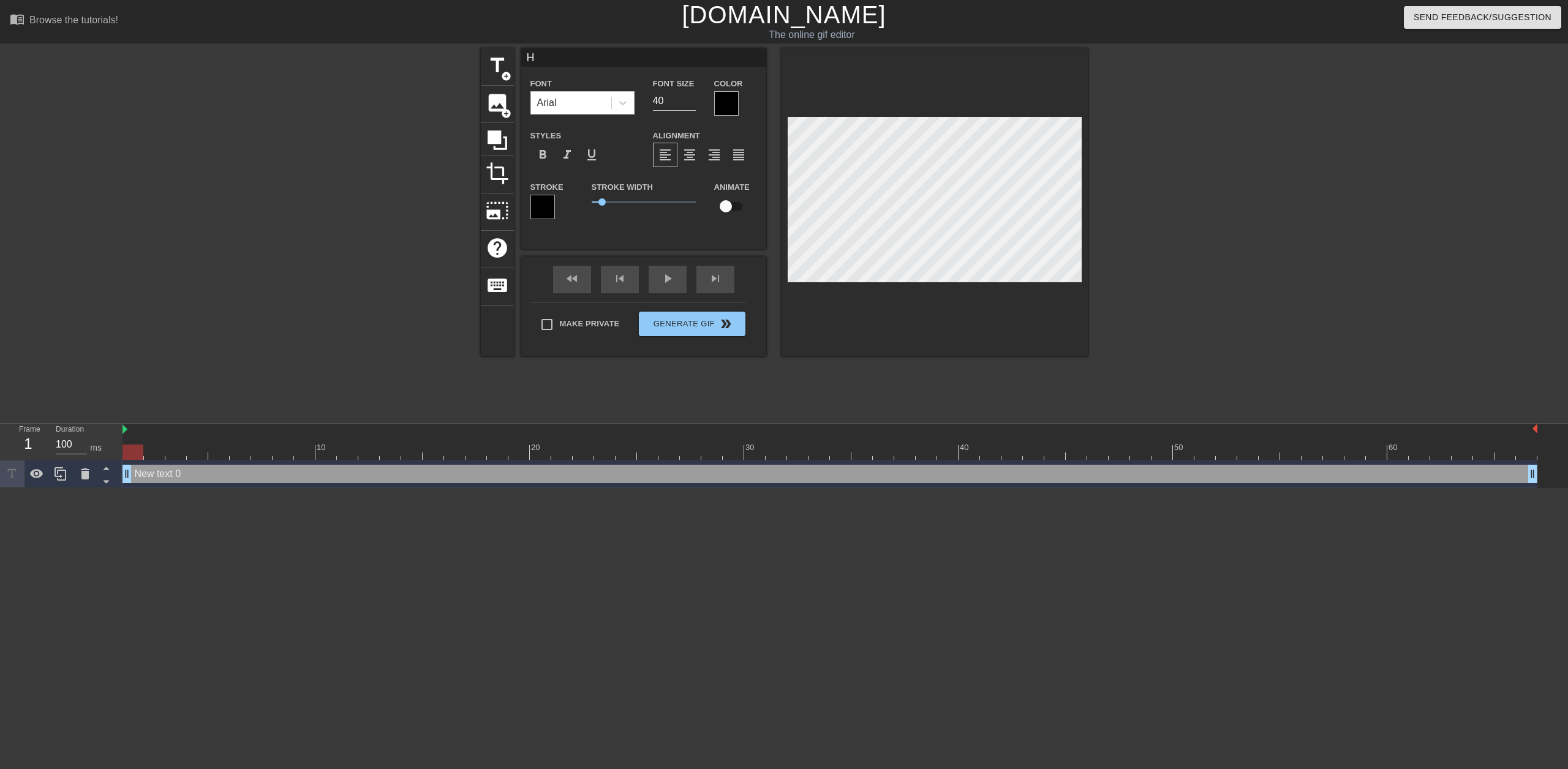
scroll to position [2, 1]
type input "Ho"
type textarea "Ho"
type input "Hop"
type textarea "Hop"
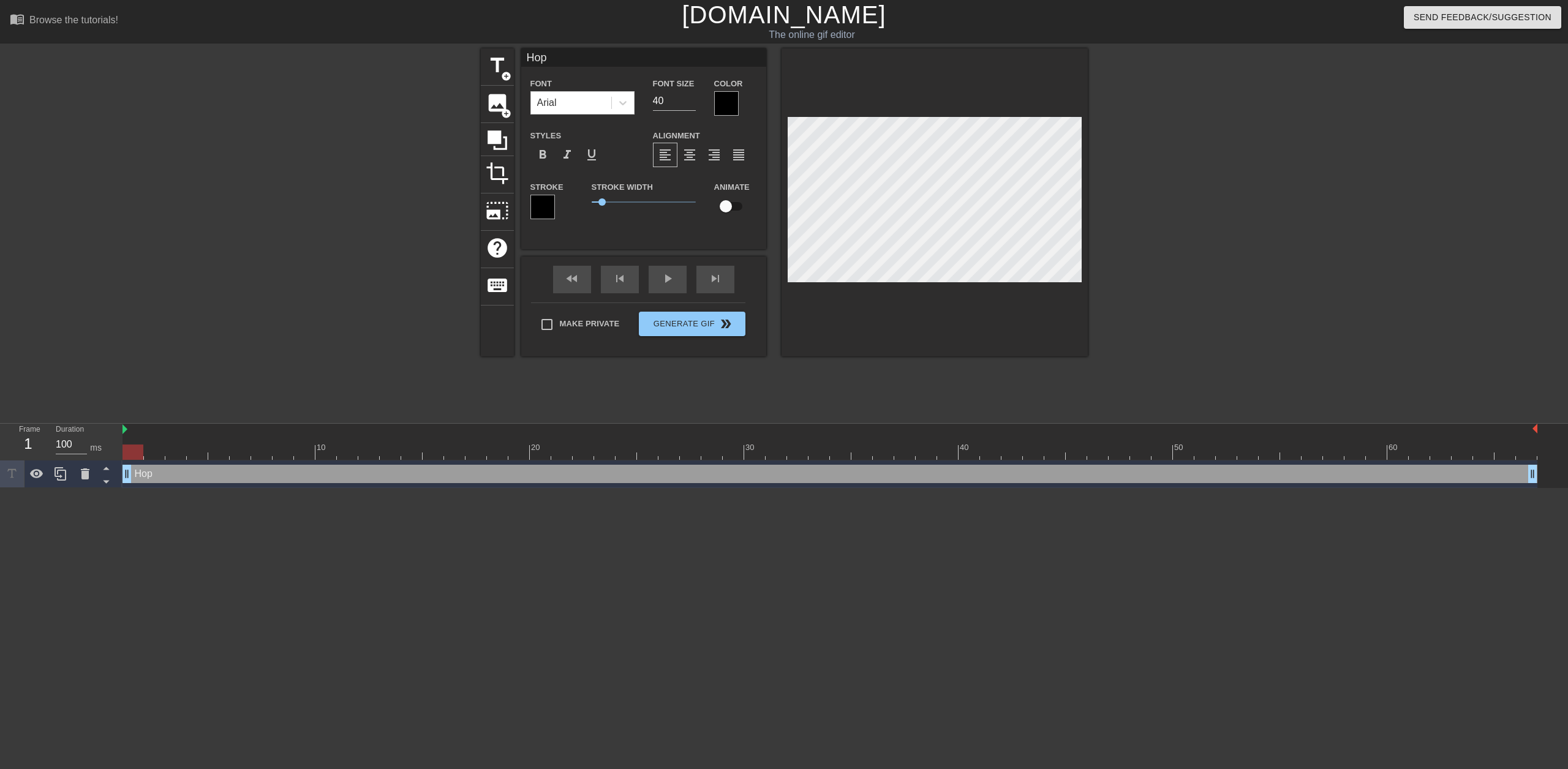
type input "Hop"
type textarea "Hop"
type input "Hop o"
type textarea "Hop o"
type input "Hop on"
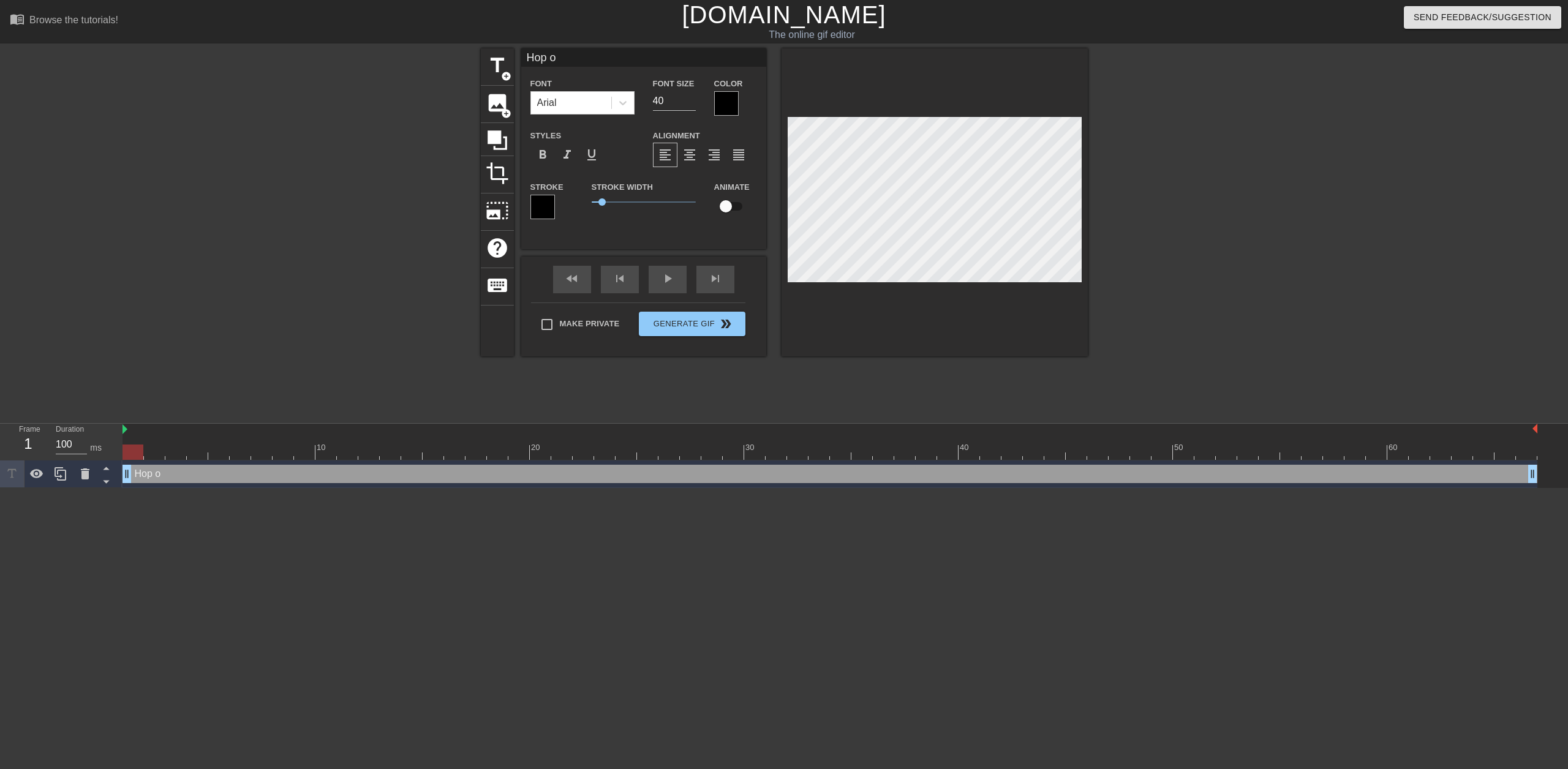
type textarea "Hop on"
type input "Hop on"
type textarea "Hop on"
type input "Hop on"
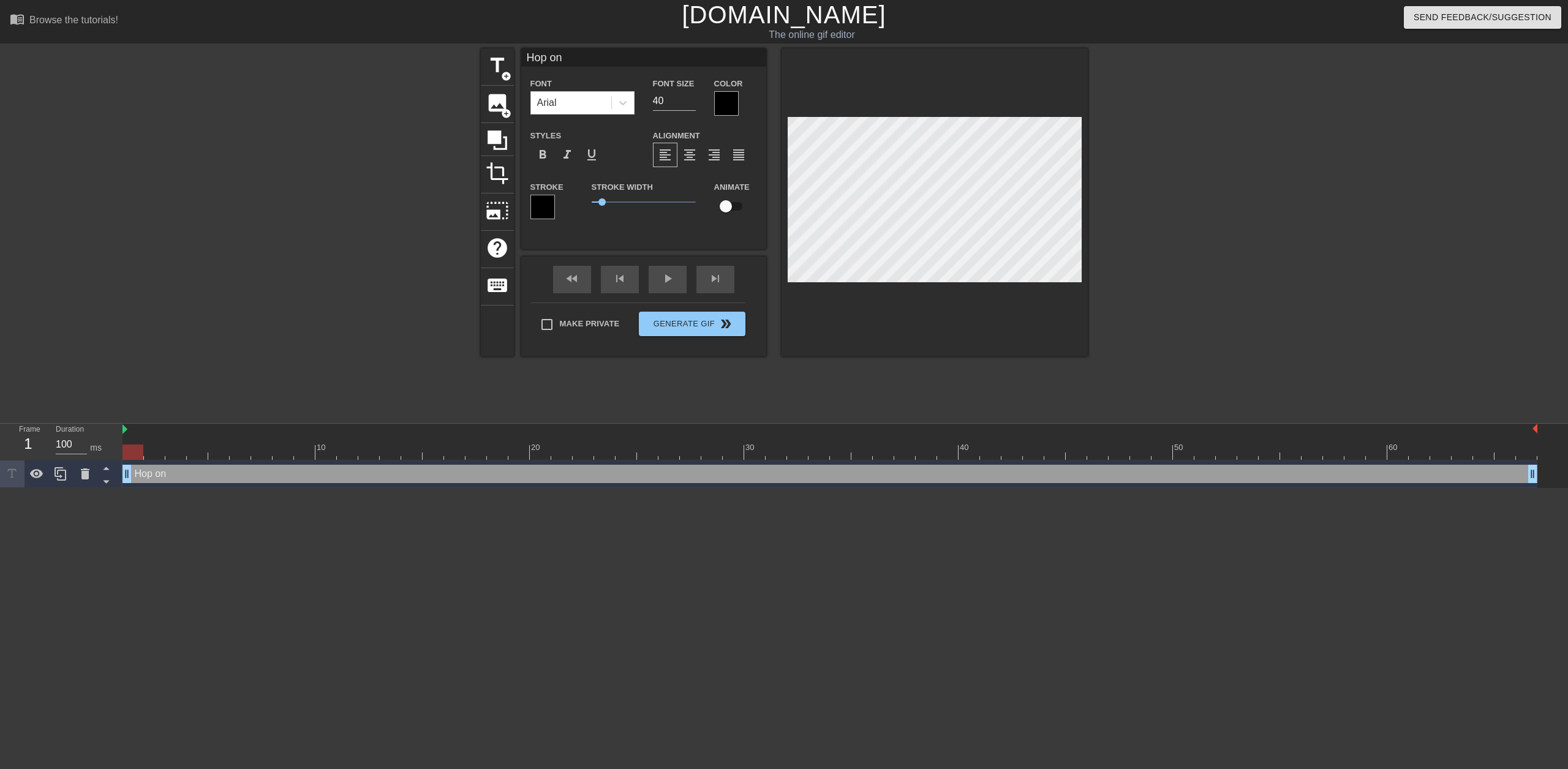
type textarea "Hop on"
click at [501, 216] on span "photo_size_select_large" at bounding box center [497, 210] width 23 height 23
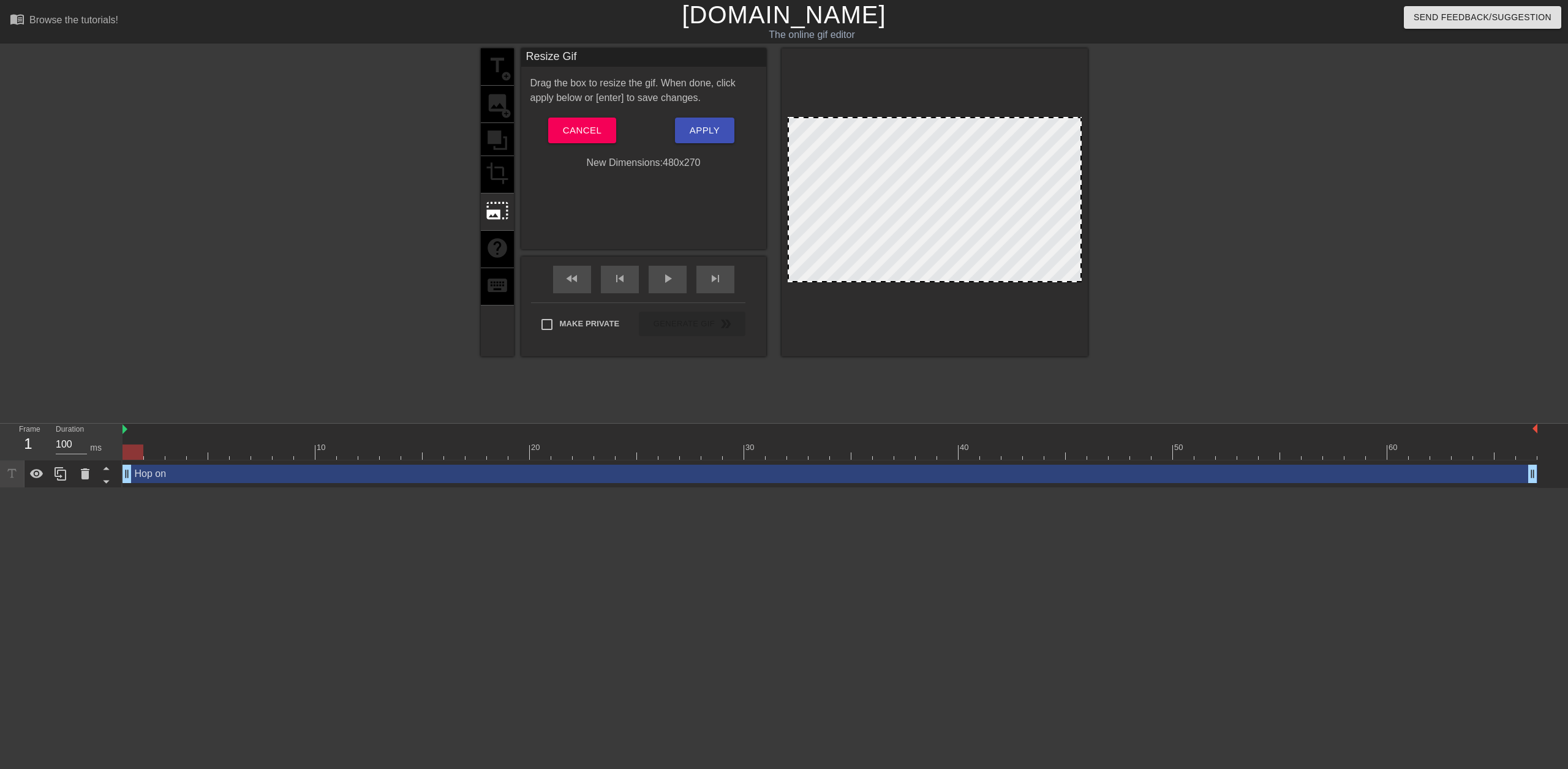
drag, startPoint x: 1080, startPoint y: 120, endPoint x: 1223, endPoint y: 361, distance: 280.2
click at [1223, 361] on div "title add_circle image add_circle crop photo_size_select_large help keyboard Re…" at bounding box center [784, 232] width 1568 height 367
click at [586, 132] on span "Cancel" at bounding box center [582, 130] width 38 height 16
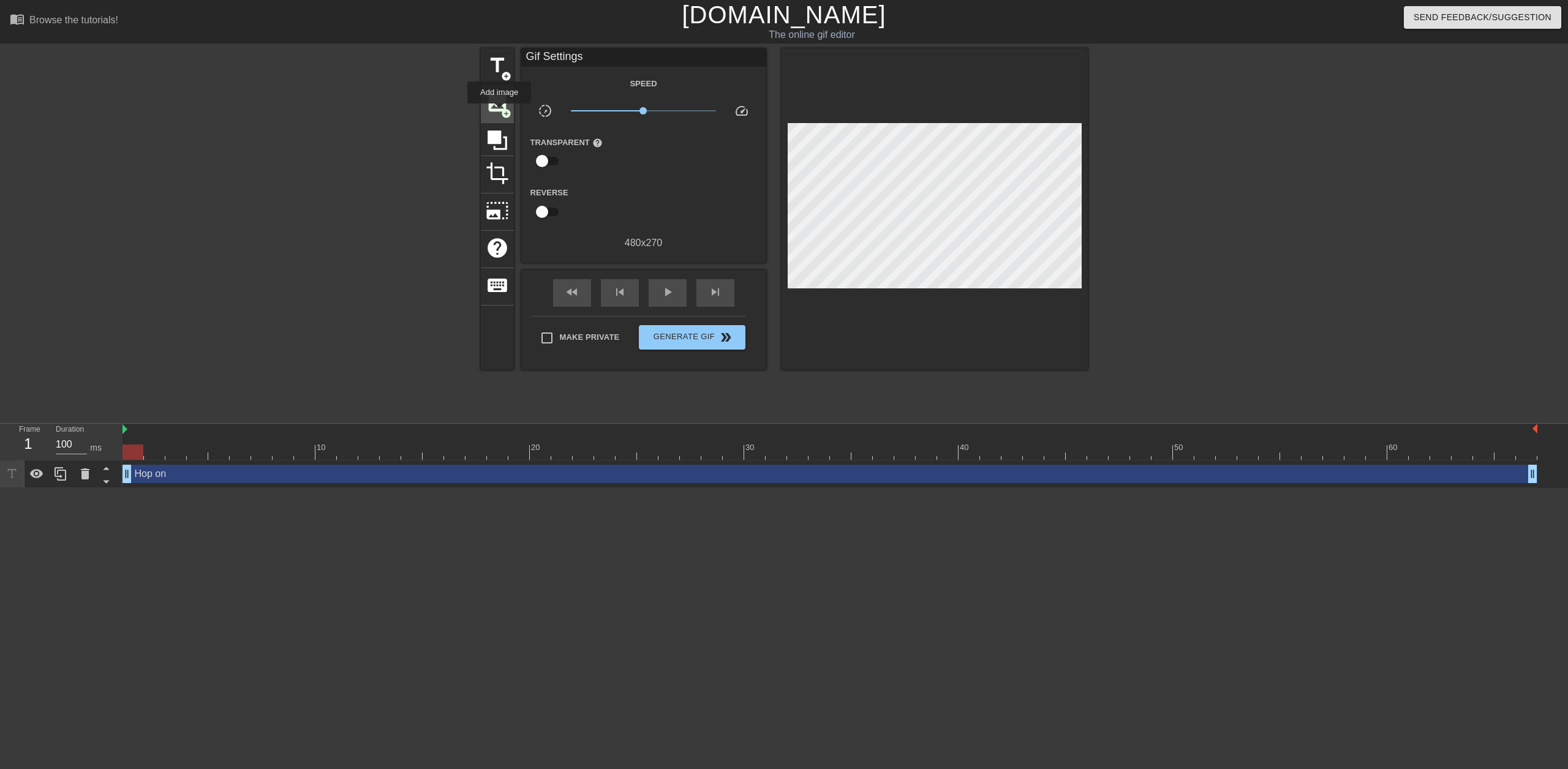
click at [500, 112] on span "image" at bounding box center [497, 102] width 23 height 23
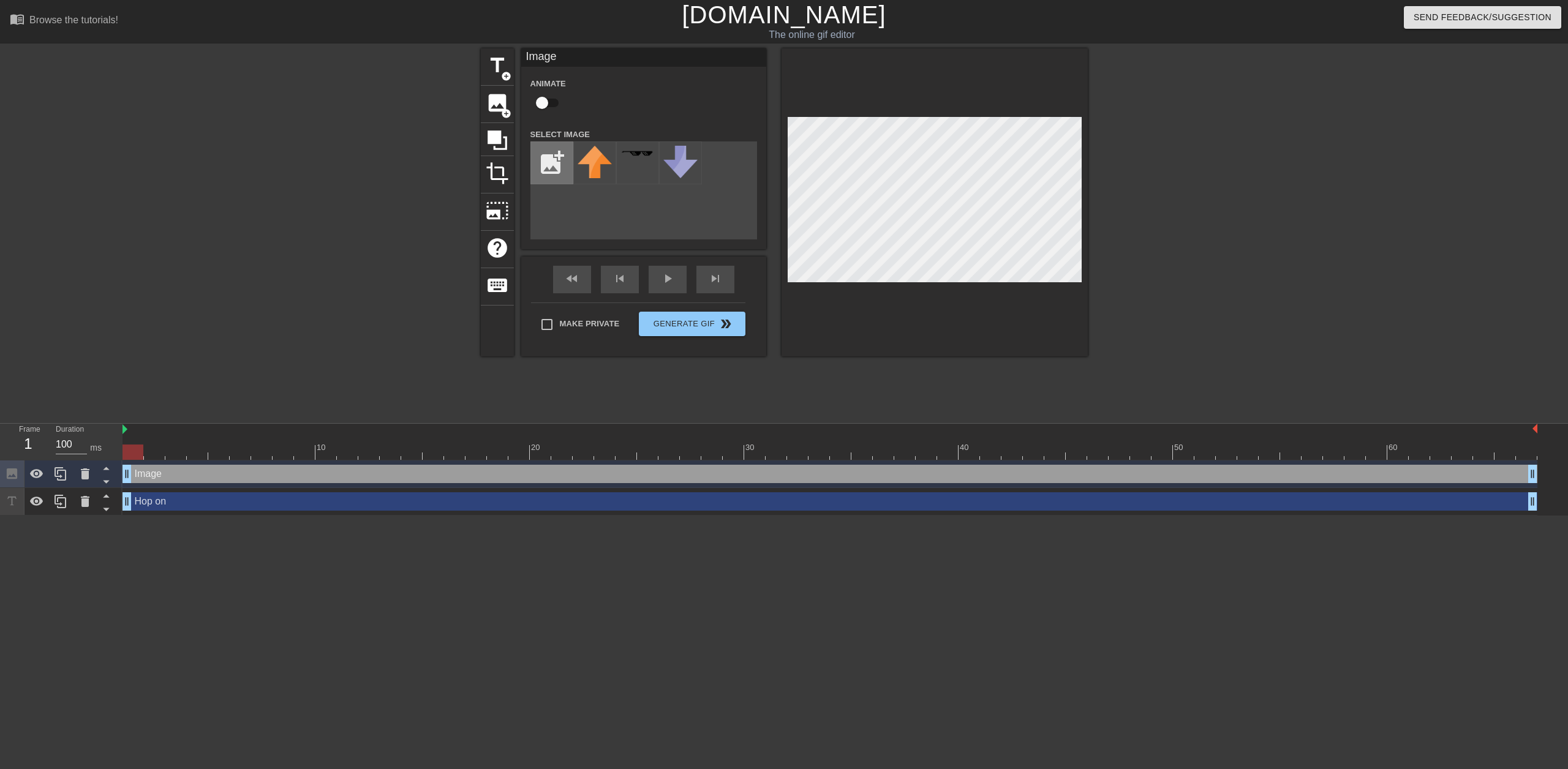
click at [553, 174] on input "file" at bounding box center [552, 162] width 41 height 41
type input "C:\fakepath\Delta_Force.png"
click at [587, 170] on div at bounding box center [595, 163] width 43 height 43
click at [1186, 164] on div at bounding box center [1194, 232] width 184 height 367
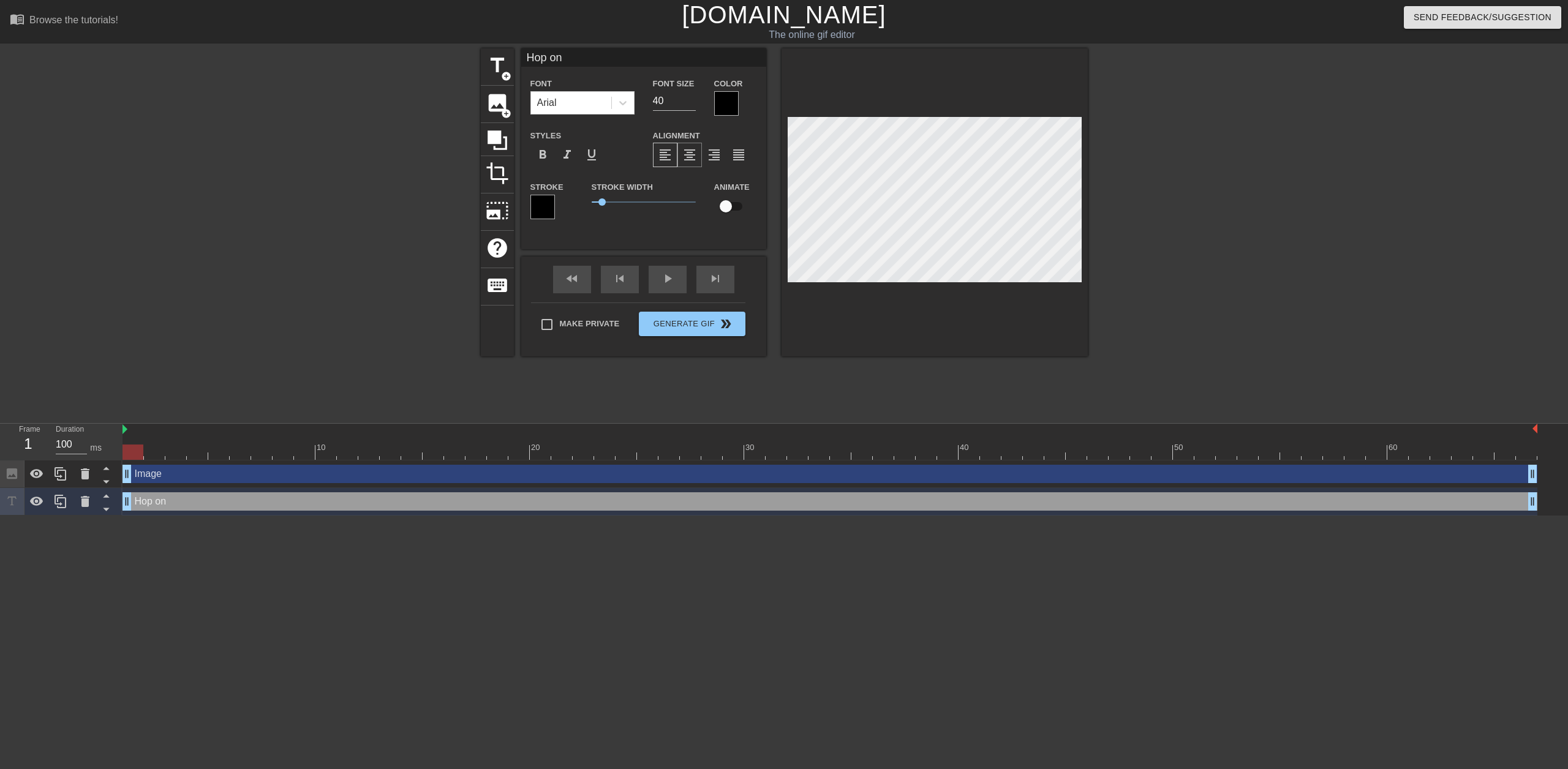
click at [695, 154] on span "format_align_center" at bounding box center [690, 155] width 15 height 15
click at [730, 203] on input "checkbox" at bounding box center [726, 206] width 69 height 23
click at [730, 203] on input "checkbox" at bounding box center [737, 206] width 69 height 23
checkbox input "false"
click at [699, 383] on div "title add_circle image add_circle crop photo_size_select_large help keyboard Ho…" at bounding box center [784, 232] width 607 height 367
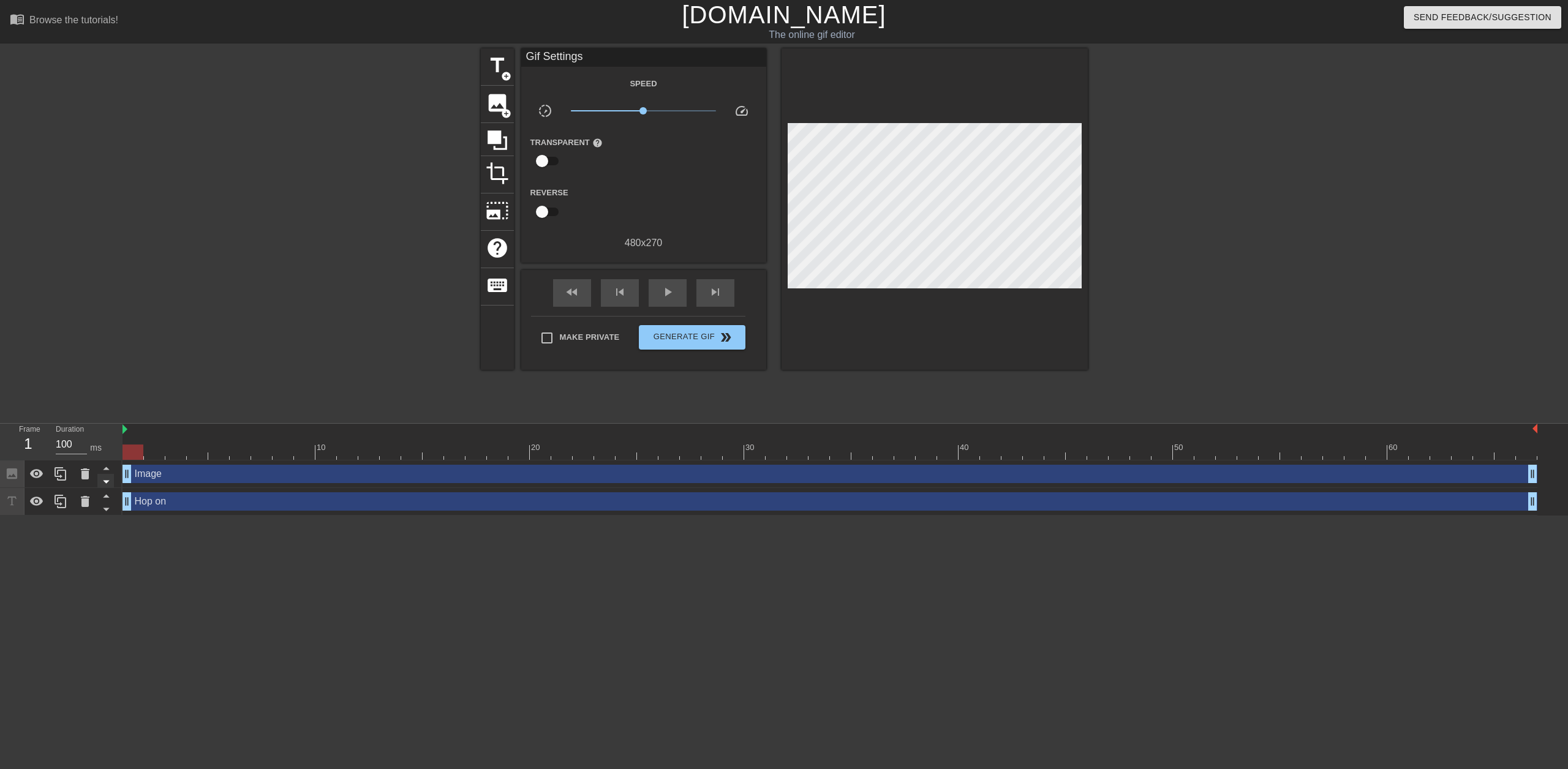
drag, startPoint x: 128, startPoint y: 475, endPoint x: 102, endPoint y: 484, distance: 27.5
click at [102, 484] on div "Frame 1 Duration 100 ms 10 20 30 40 50 60 Image drag_handle drag_handle Hop on …" at bounding box center [784, 469] width 1568 height 92
drag, startPoint x: 1532, startPoint y: 474, endPoint x: 1567, endPoint y: 482, distance: 35.9
click at [1567, 482] on div "Image drag_handle drag_handle Hop on drag_handle drag_handle" at bounding box center [845, 488] width 1446 height 55
drag, startPoint x: 1534, startPoint y: 500, endPoint x: 1567, endPoint y: 503, distance: 33.1
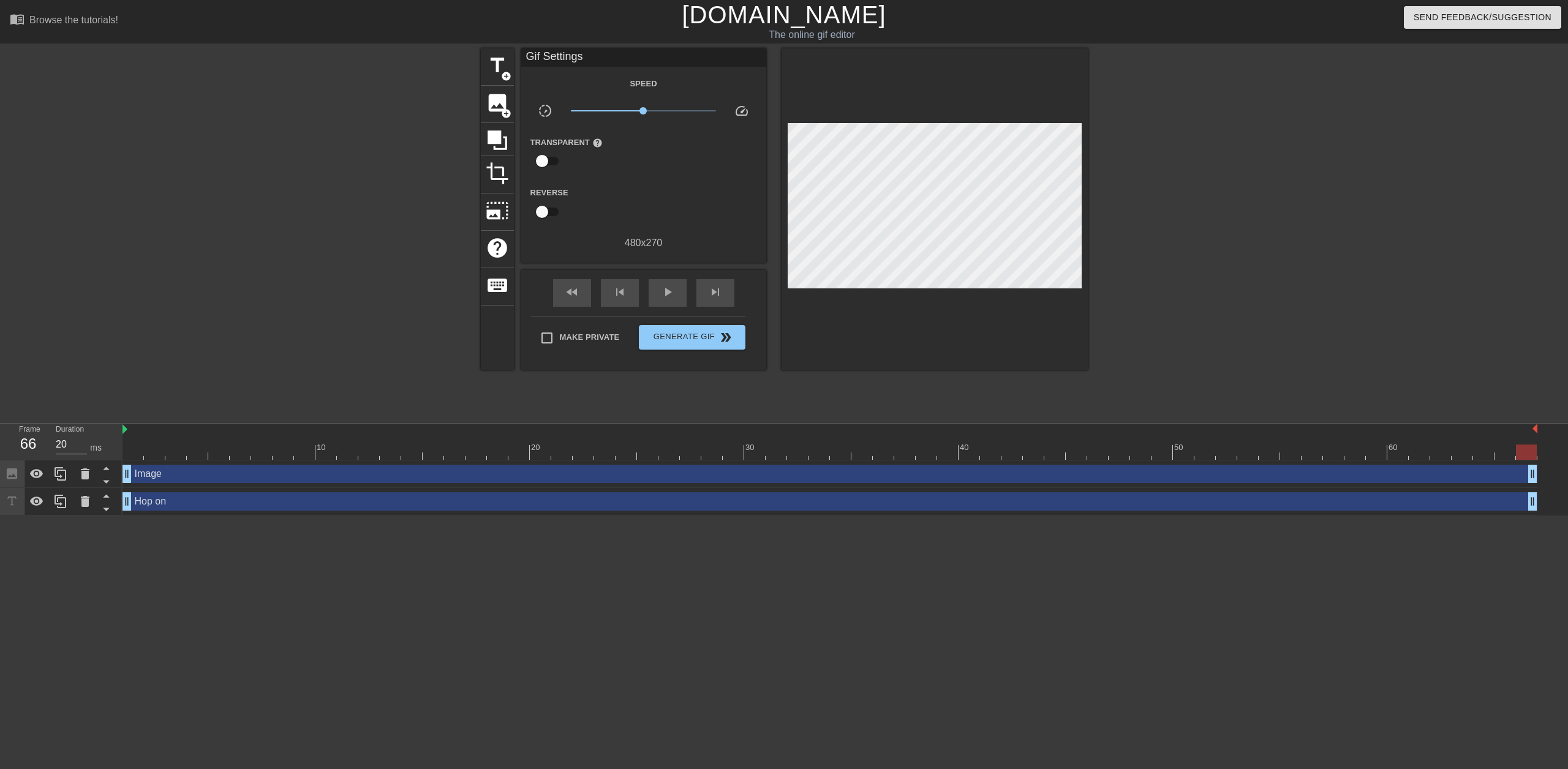
click at [1567, 503] on div "Image drag_handle drag_handle Hop on drag_handle drag_handle" at bounding box center [845, 488] width 1446 height 55
drag, startPoint x: 445, startPoint y: 469, endPoint x: 587, endPoint y: 465, distance: 142.1
click at [588, 465] on div "Image drag_handle drag_handle" at bounding box center [829, 474] width 1415 height 19
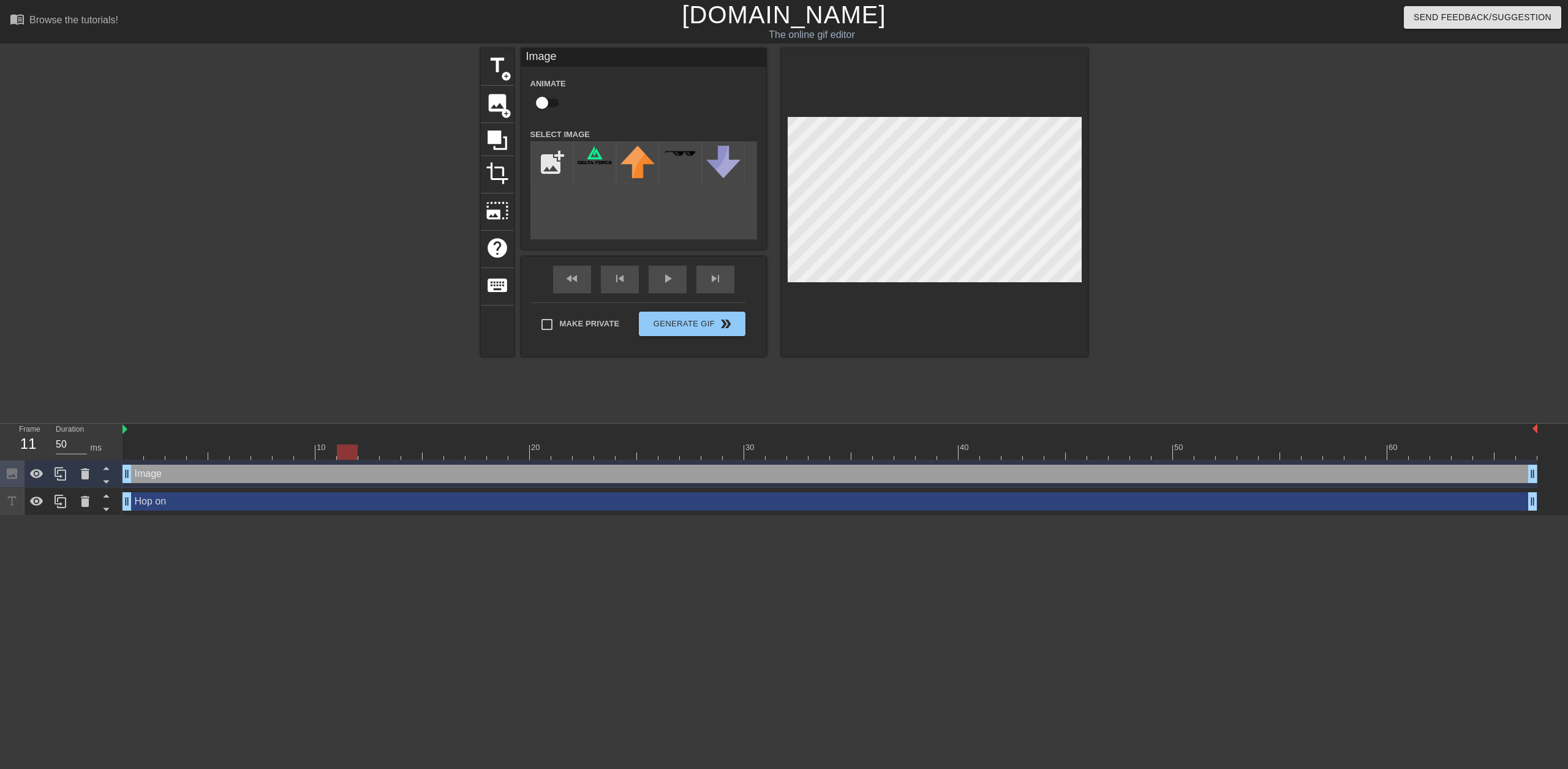
type input "100"
drag, startPoint x: 126, startPoint y: 452, endPoint x: 2, endPoint y: 428, distance: 126.3
click at [0, 427] on div "Frame 1 Duration 100 ms 10 20 30 40 50 60 Image drag_handle drag_handle Hop on …" at bounding box center [784, 469] width 1568 height 92
click at [678, 329] on span "Generate Gif double_arrow" at bounding box center [692, 324] width 96 height 15
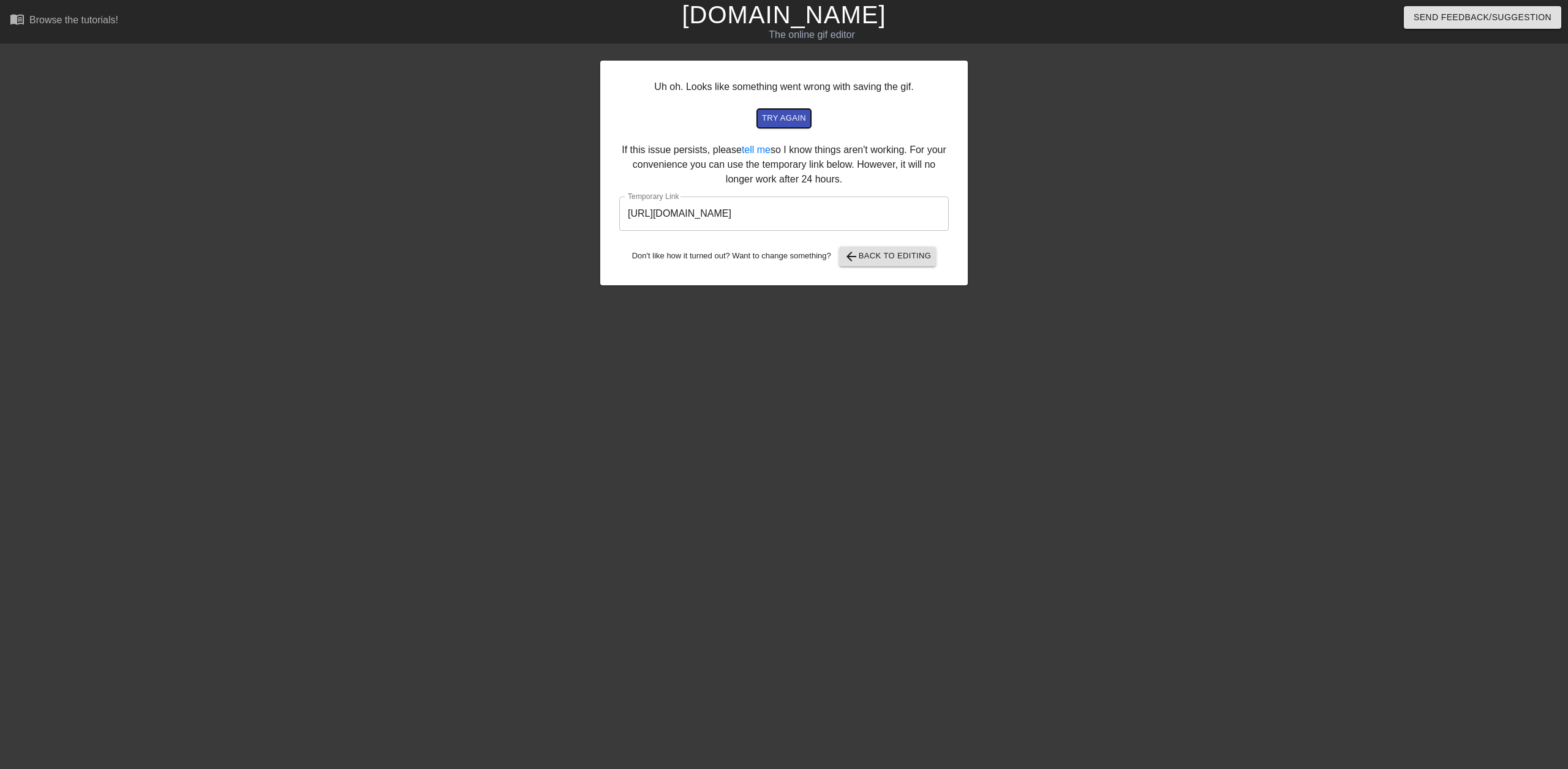
click at [796, 116] on span "try again" at bounding box center [784, 118] width 44 height 14
click at [825, 221] on input "[URL][DOMAIN_NAME]" at bounding box center [784, 213] width 330 height 35
